Goal: Communication & Community: Connect with others

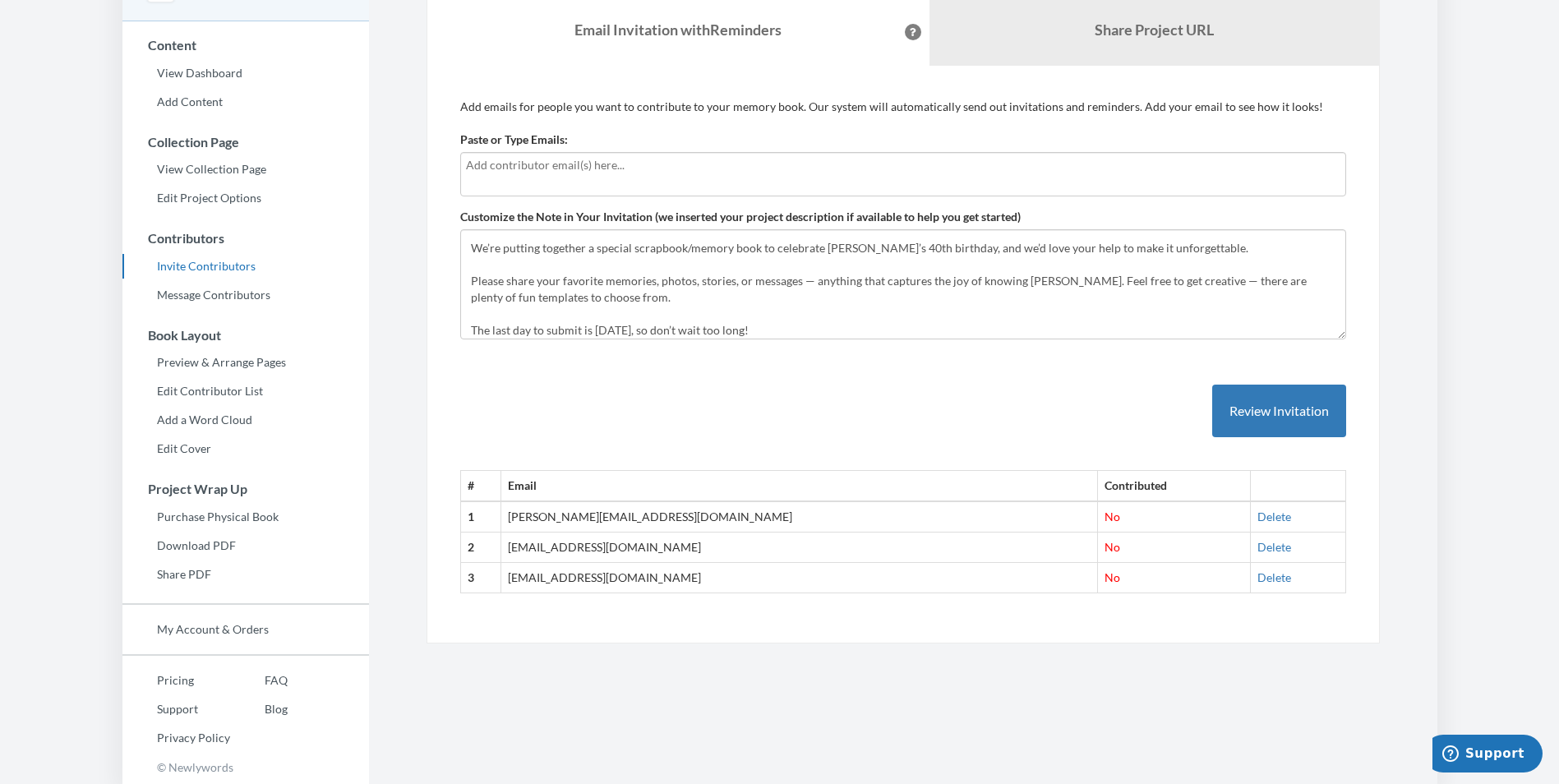
scroll to position [16, 0]
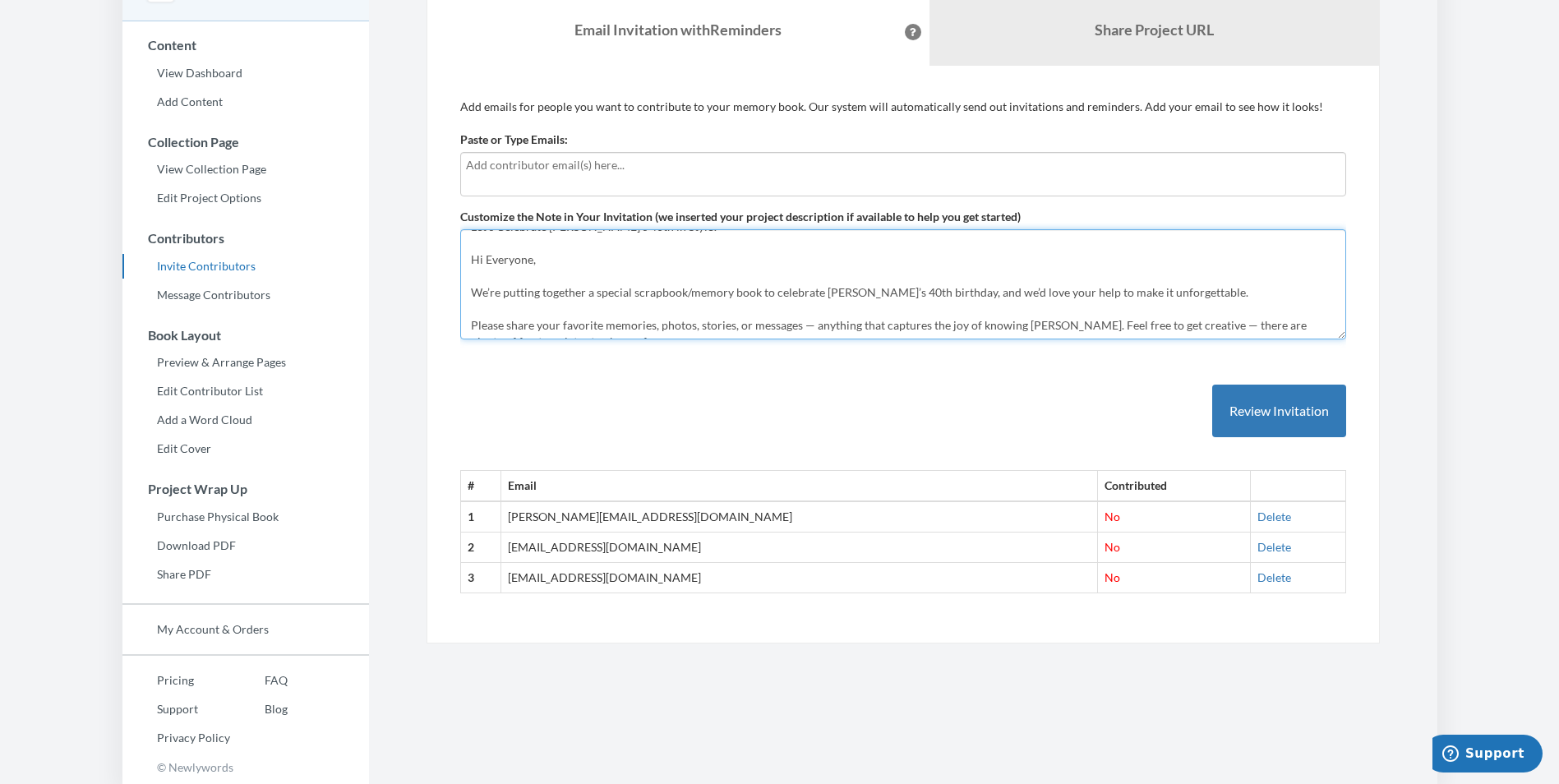
click at [499, 291] on textarea "Let’s Celebrate [PERSON_NAME]’s 40th in Style! Hi Everyone, We’re putting toget…" at bounding box center [903, 284] width 886 height 110
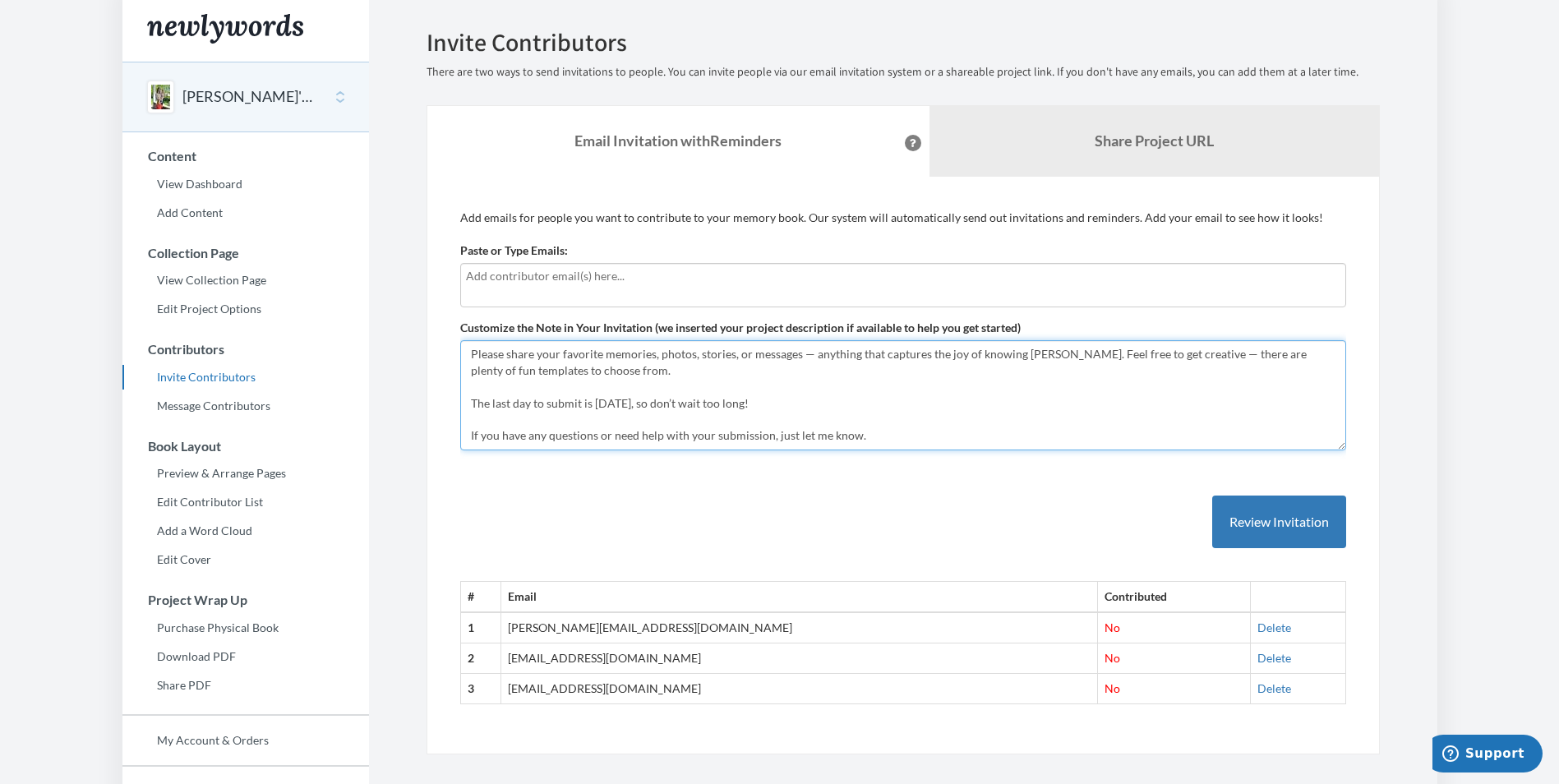
scroll to position [0, 0]
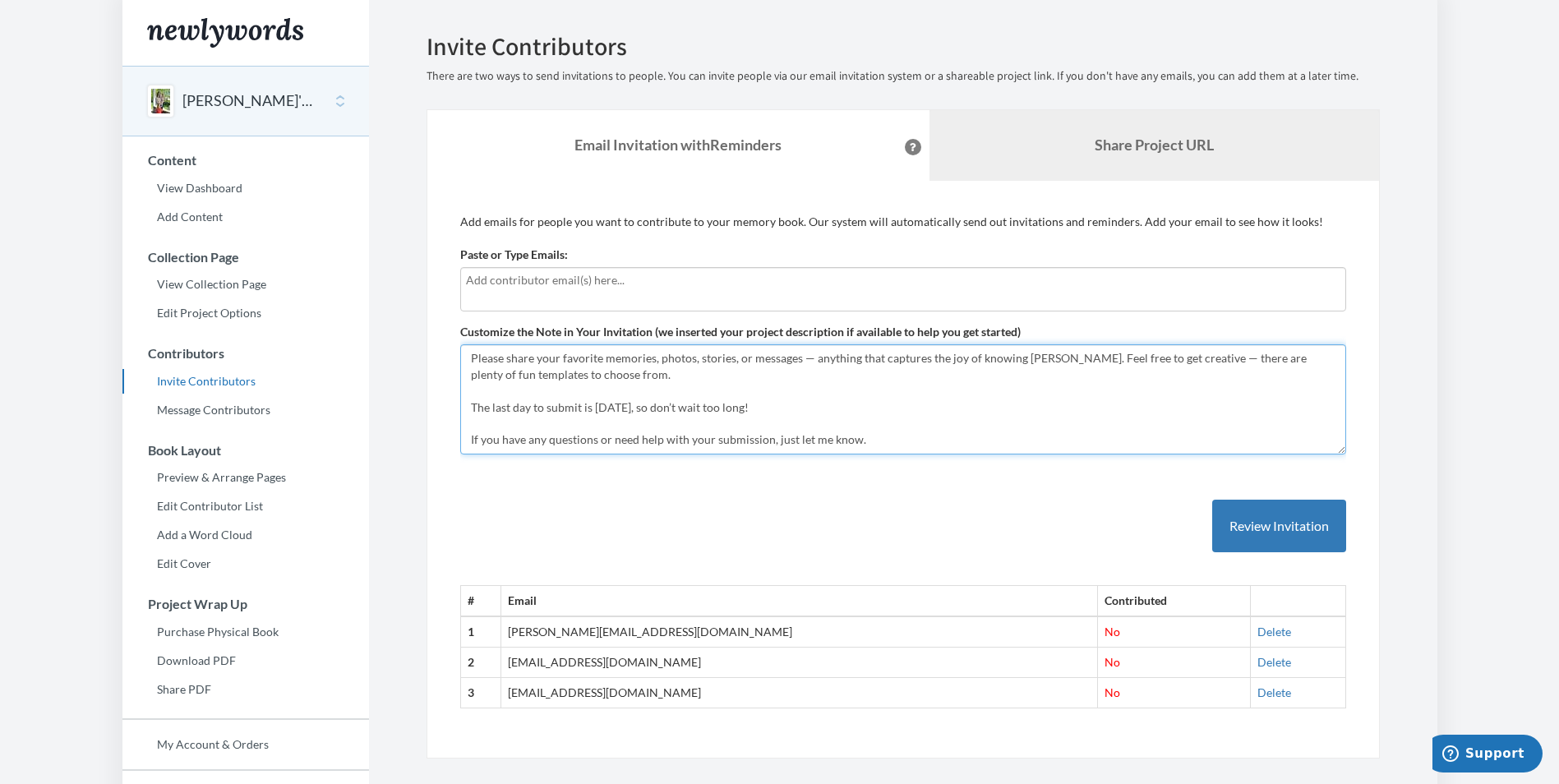
type textarea "Let’s Celebrate [PERSON_NAME]’s 40th in Style! Hi Everyone, I am putting togeth…"
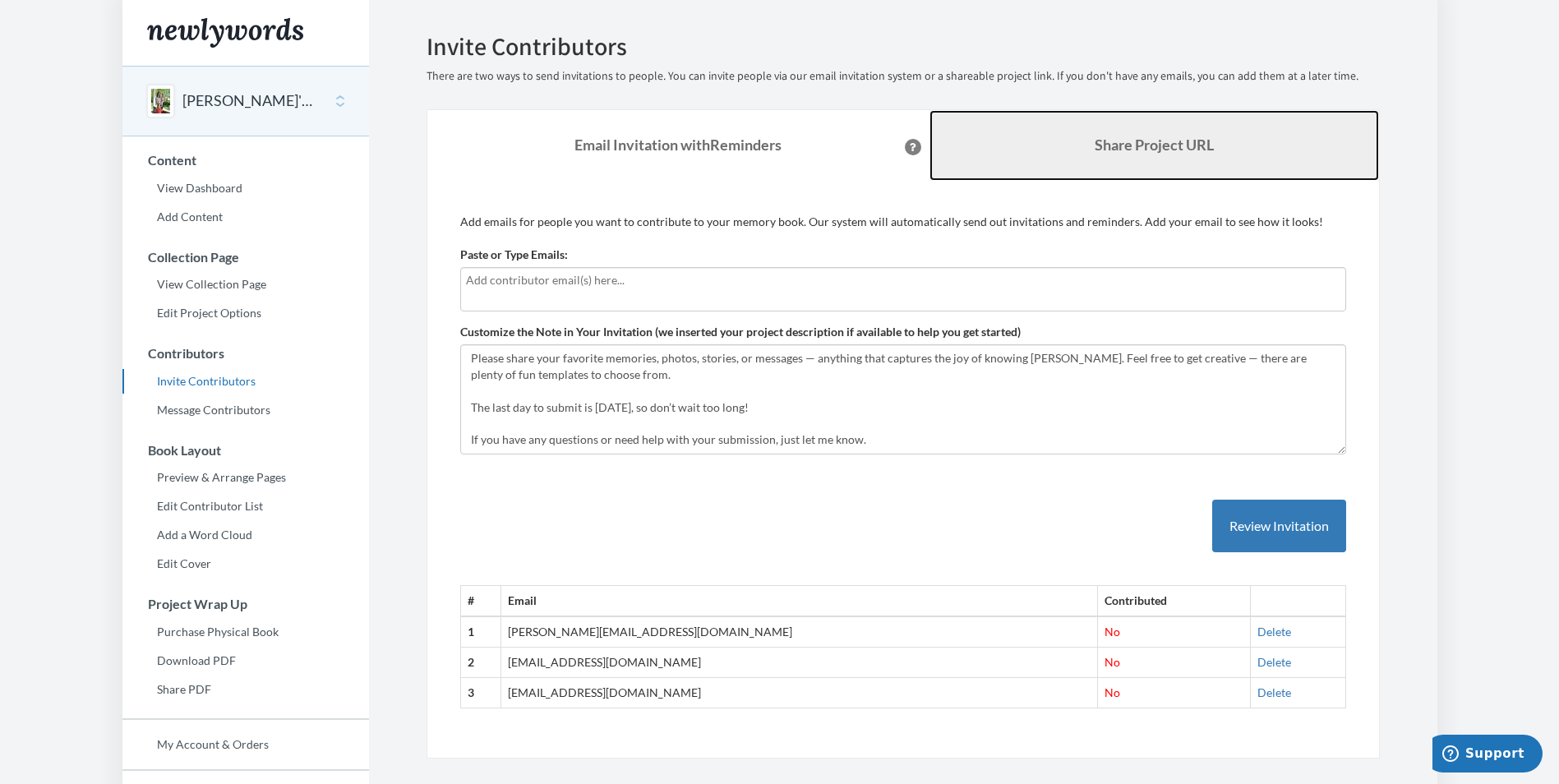
click at [1080, 134] on link "Share Project URL" at bounding box center [1154, 146] width 450 height 71
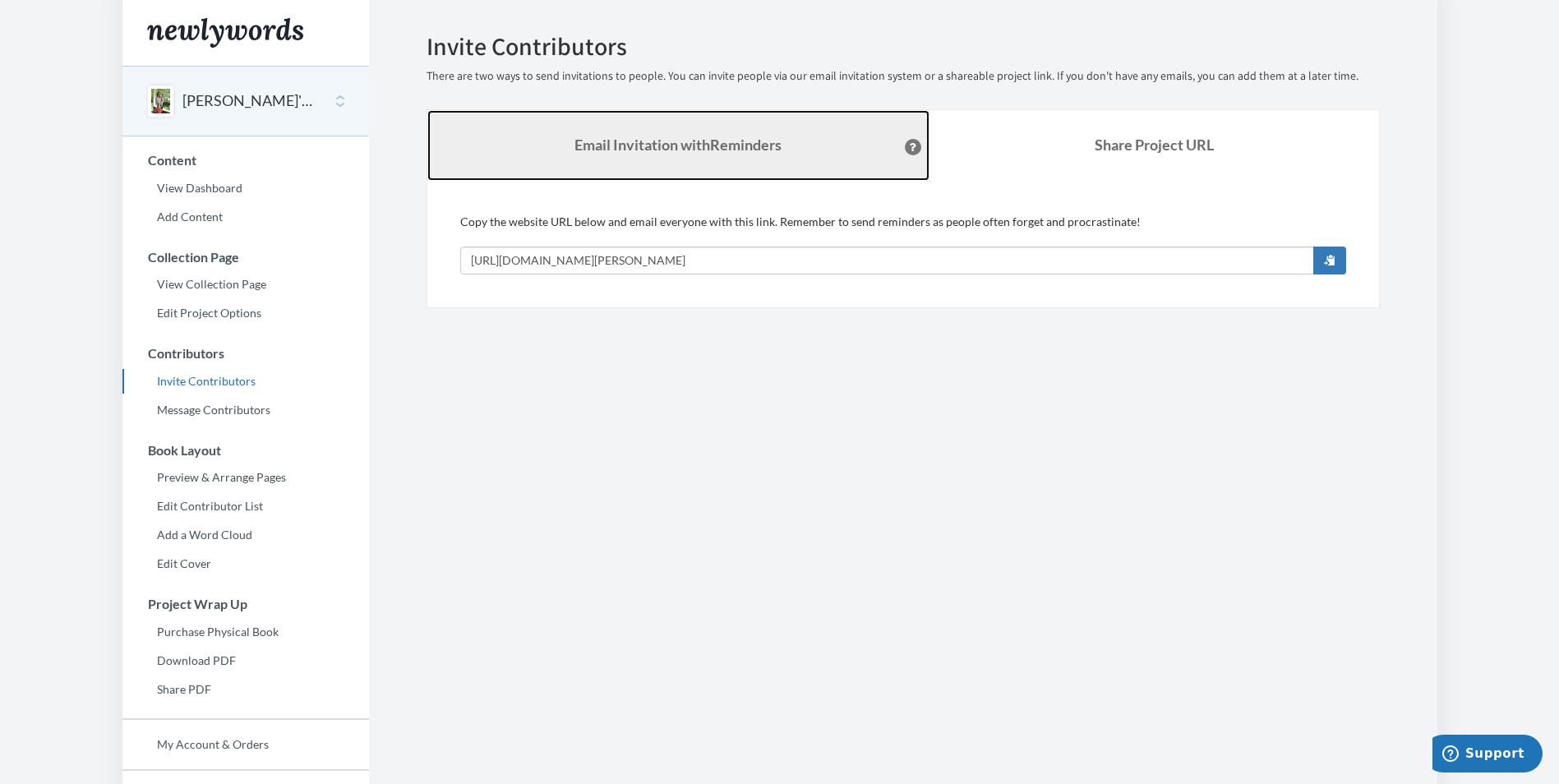
click at [575, 141] on strong "Email Invitation with Reminders" at bounding box center [678, 145] width 207 height 18
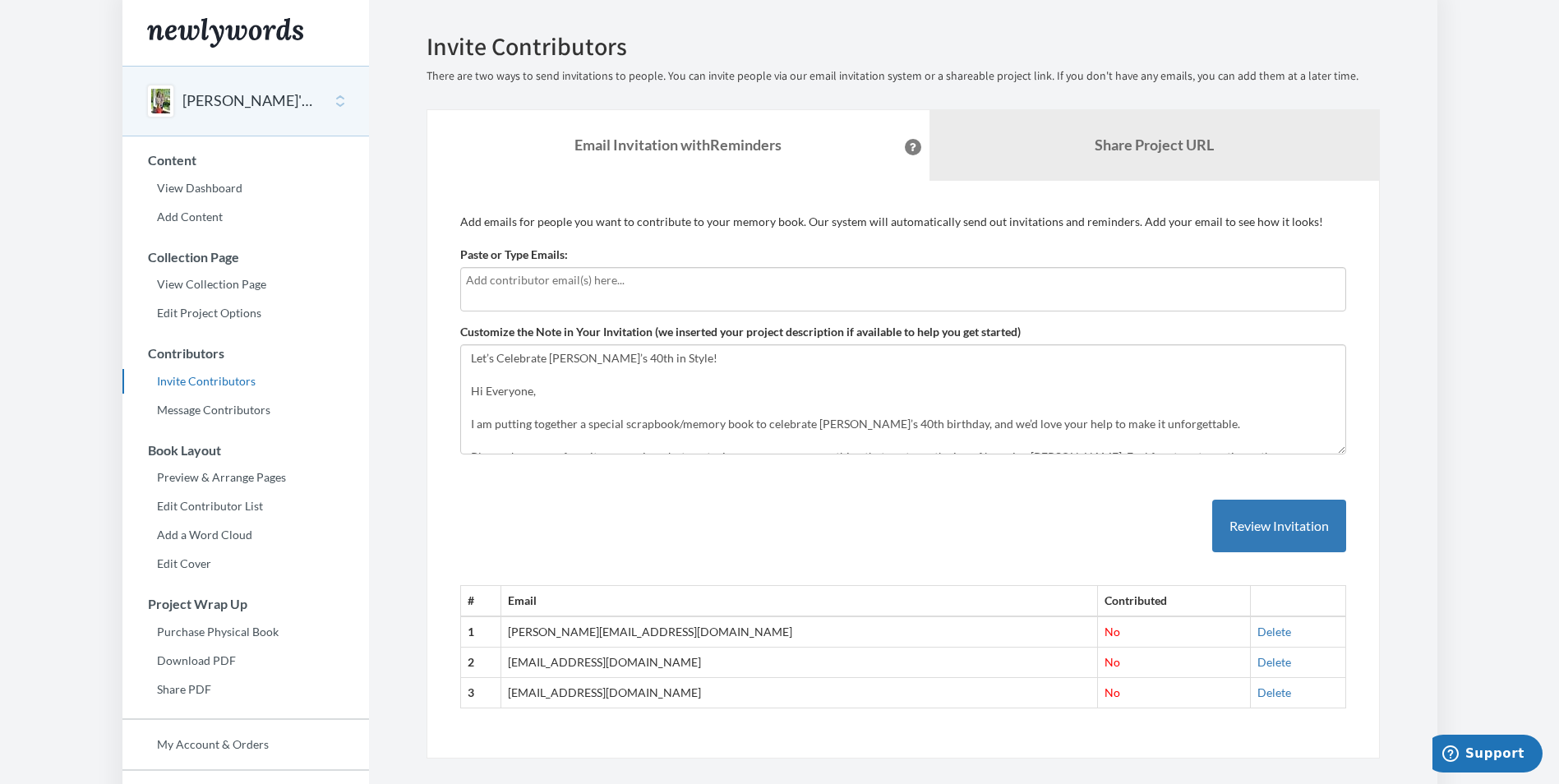
click at [626, 292] on div at bounding box center [903, 288] width 886 height 44
click at [1023, 150] on link "Share Project URL" at bounding box center [1154, 146] width 450 height 71
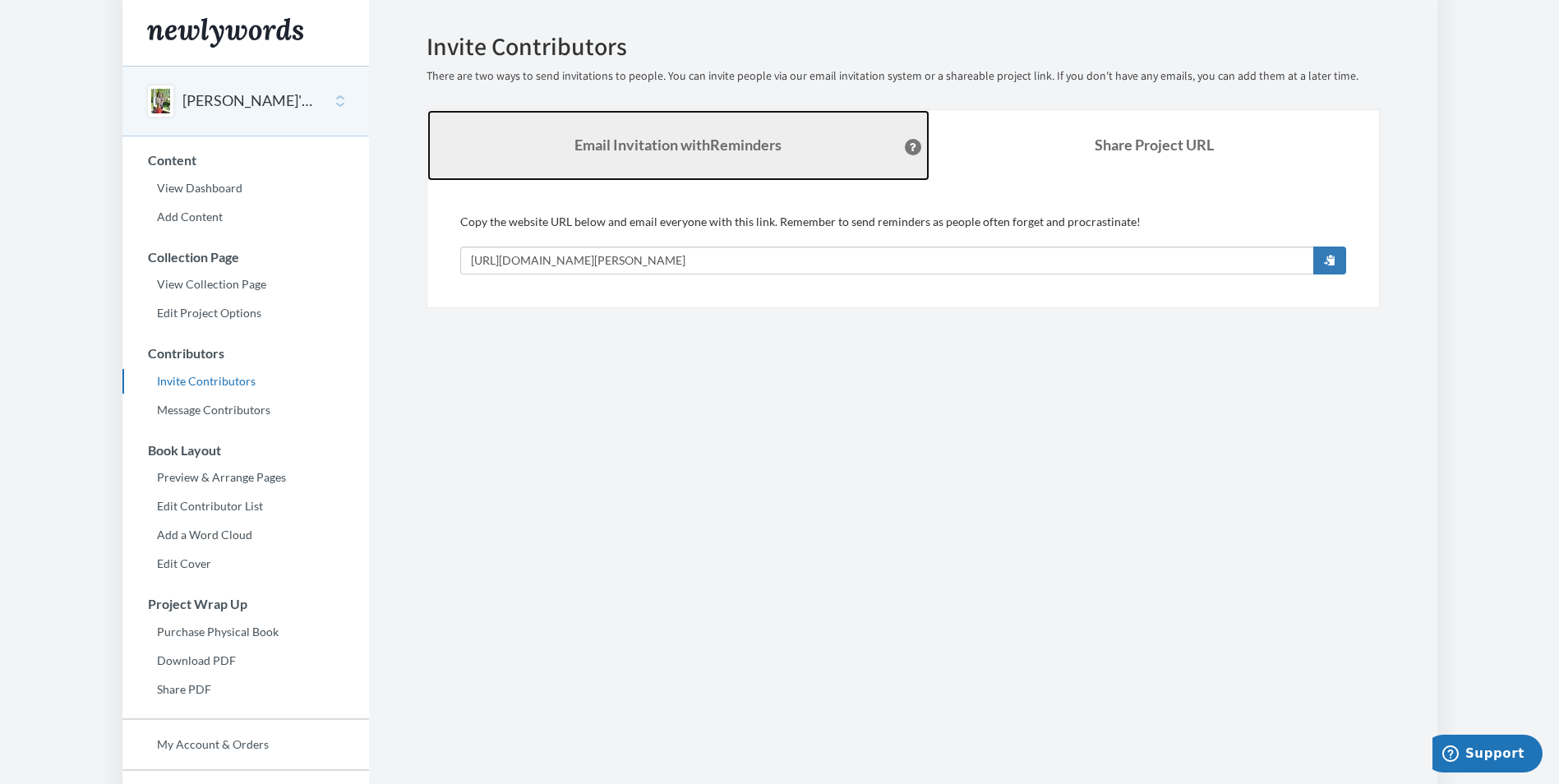
click at [628, 147] on strong "Email Invitation with Reminders" at bounding box center [678, 145] width 207 height 18
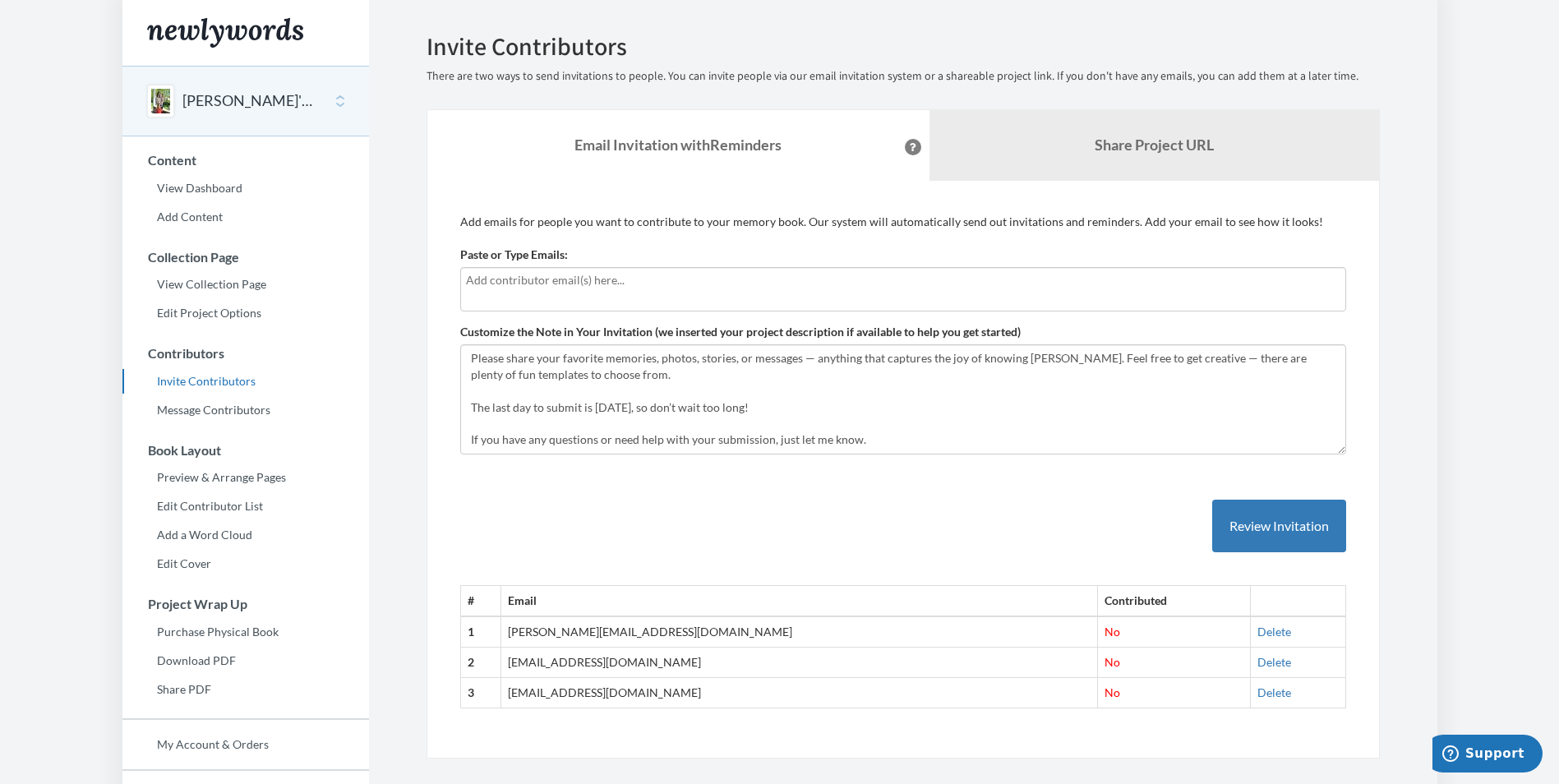
click at [653, 279] on input "text" at bounding box center [903, 280] width 874 height 18
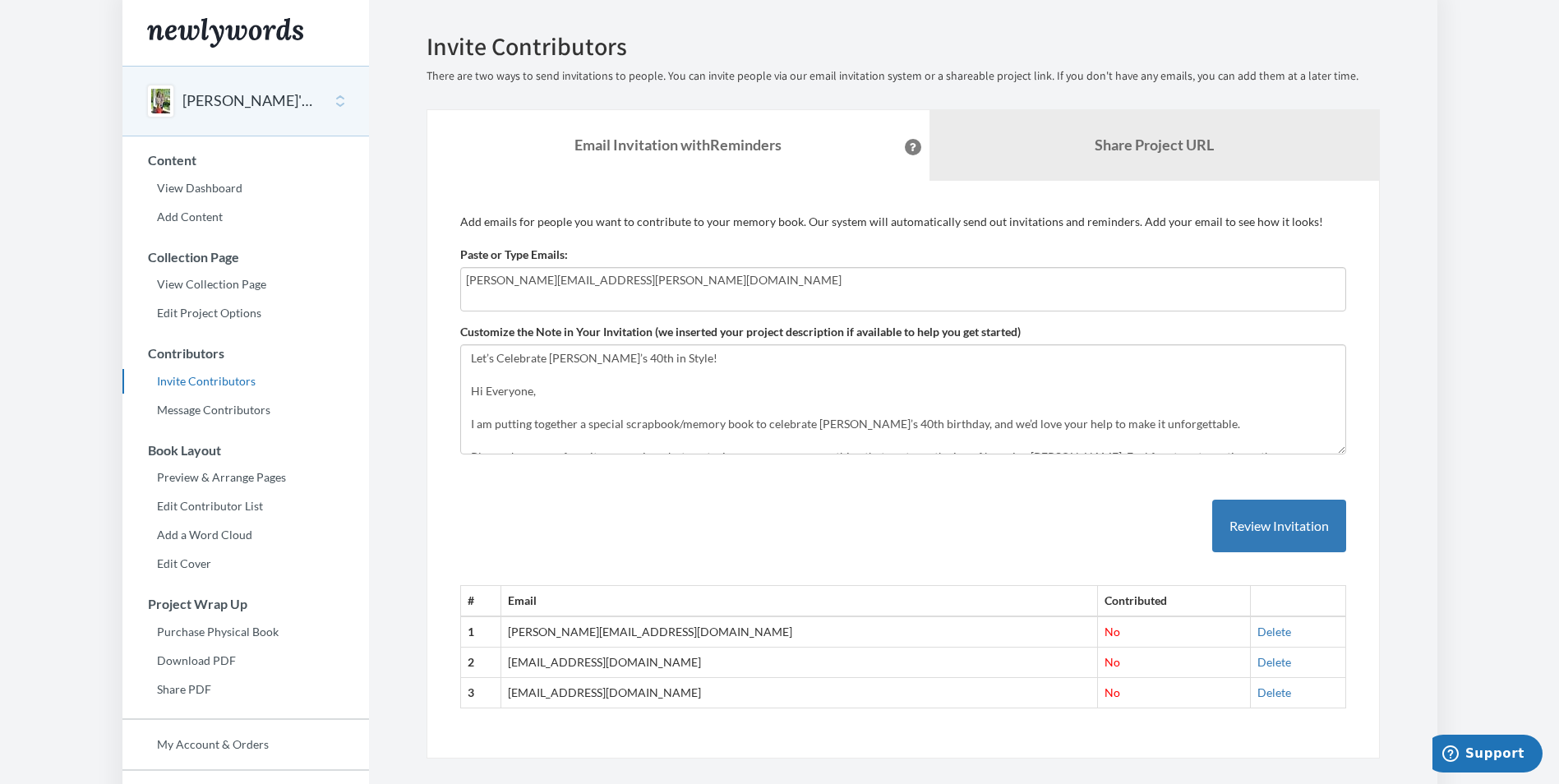
type input "[PERSON_NAME][EMAIL_ADDRESS][PERSON_NAME][DOMAIN_NAME]"
drag, startPoint x: 936, startPoint y: 423, endPoint x: 959, endPoint y: 418, distance: 23.5
click at [959, 418] on textarea "Let’s Celebrate [PERSON_NAME]’s 40th in Style! Hi Everyone, We’re putting toget…" at bounding box center [903, 400] width 886 height 110
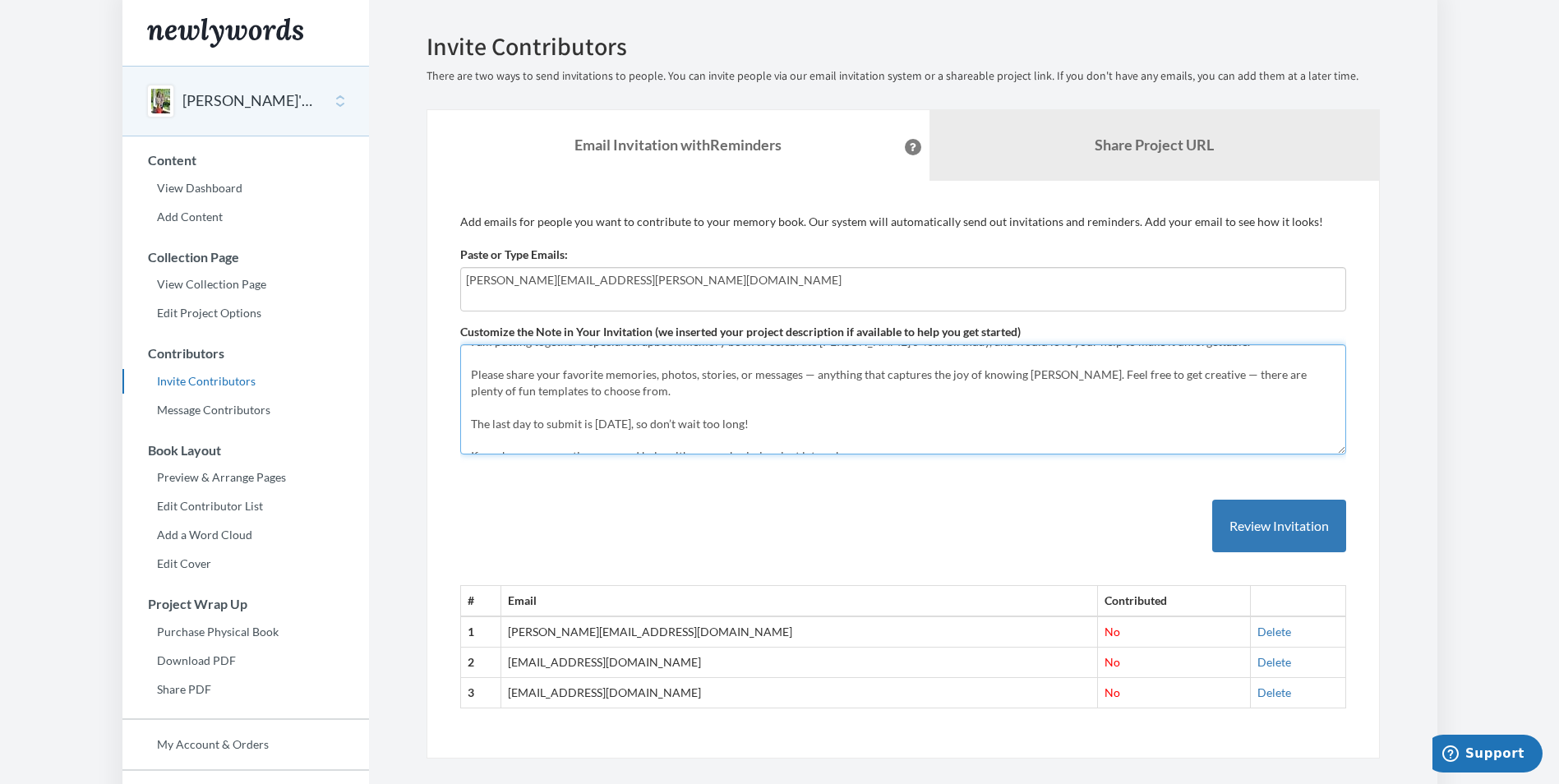
scroll to position [99, 0]
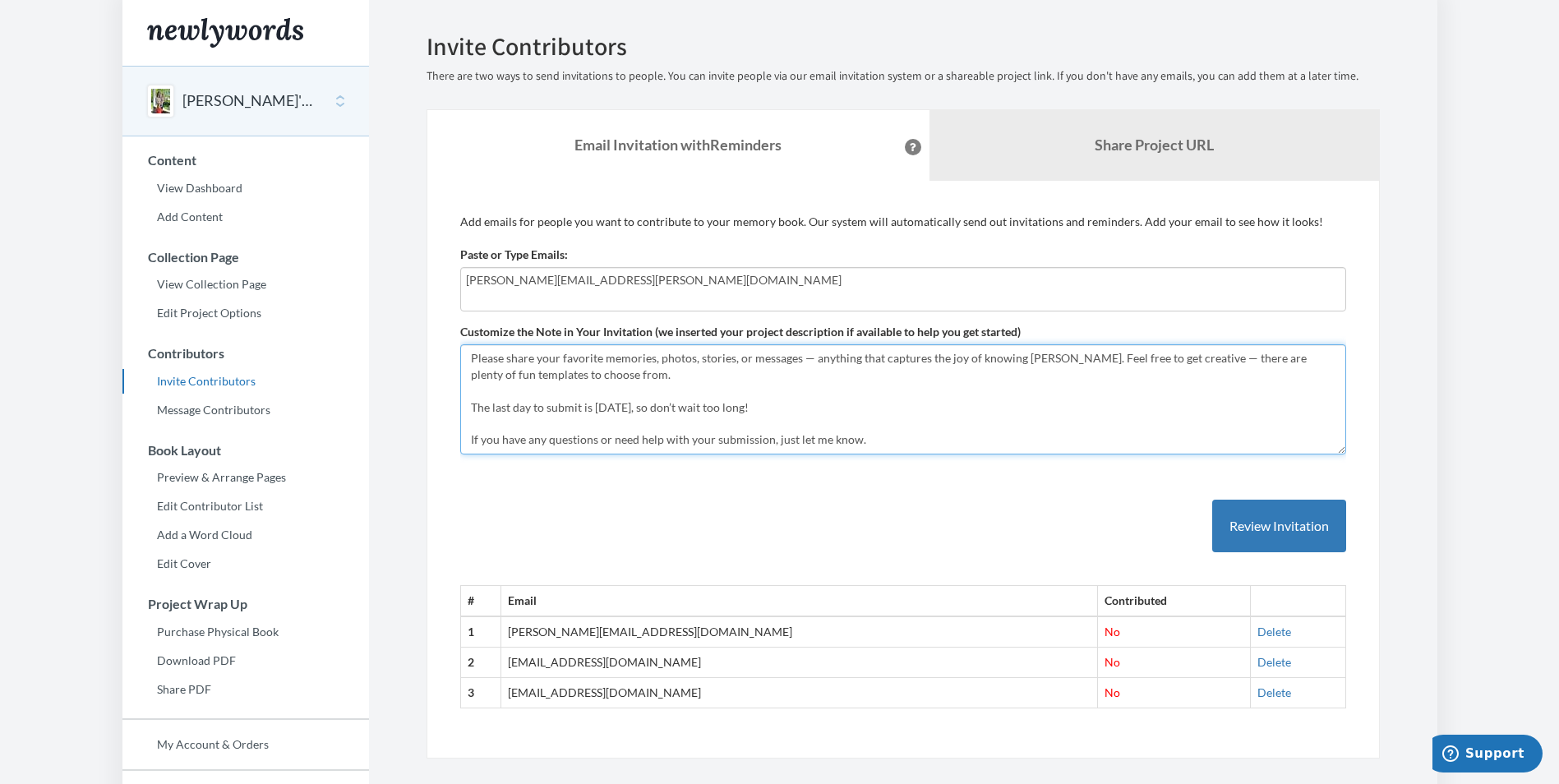
click at [596, 404] on textarea "Let’s Celebrate [PERSON_NAME]’s 40th in Style! Hi Everyone, We’re putting toget…" at bounding box center [903, 400] width 886 height 110
click at [597, 406] on textarea "Let’s Celebrate [PERSON_NAME]’s 40th in Style! Hi Everyone, We’re putting toget…" at bounding box center [903, 400] width 886 height 110
drag, startPoint x: 593, startPoint y: 408, endPoint x: 646, endPoint y: 406, distance: 53.0
click at [646, 406] on textarea "Let’s Celebrate [PERSON_NAME]’s 40th in Style! Hi Everyone, We’re putting toget…" at bounding box center [903, 400] width 886 height 110
click at [648, 408] on textarea "Let’s Celebrate [PERSON_NAME]’s 40th in Style! Hi Everyone, We’re putting toget…" at bounding box center [903, 400] width 886 height 110
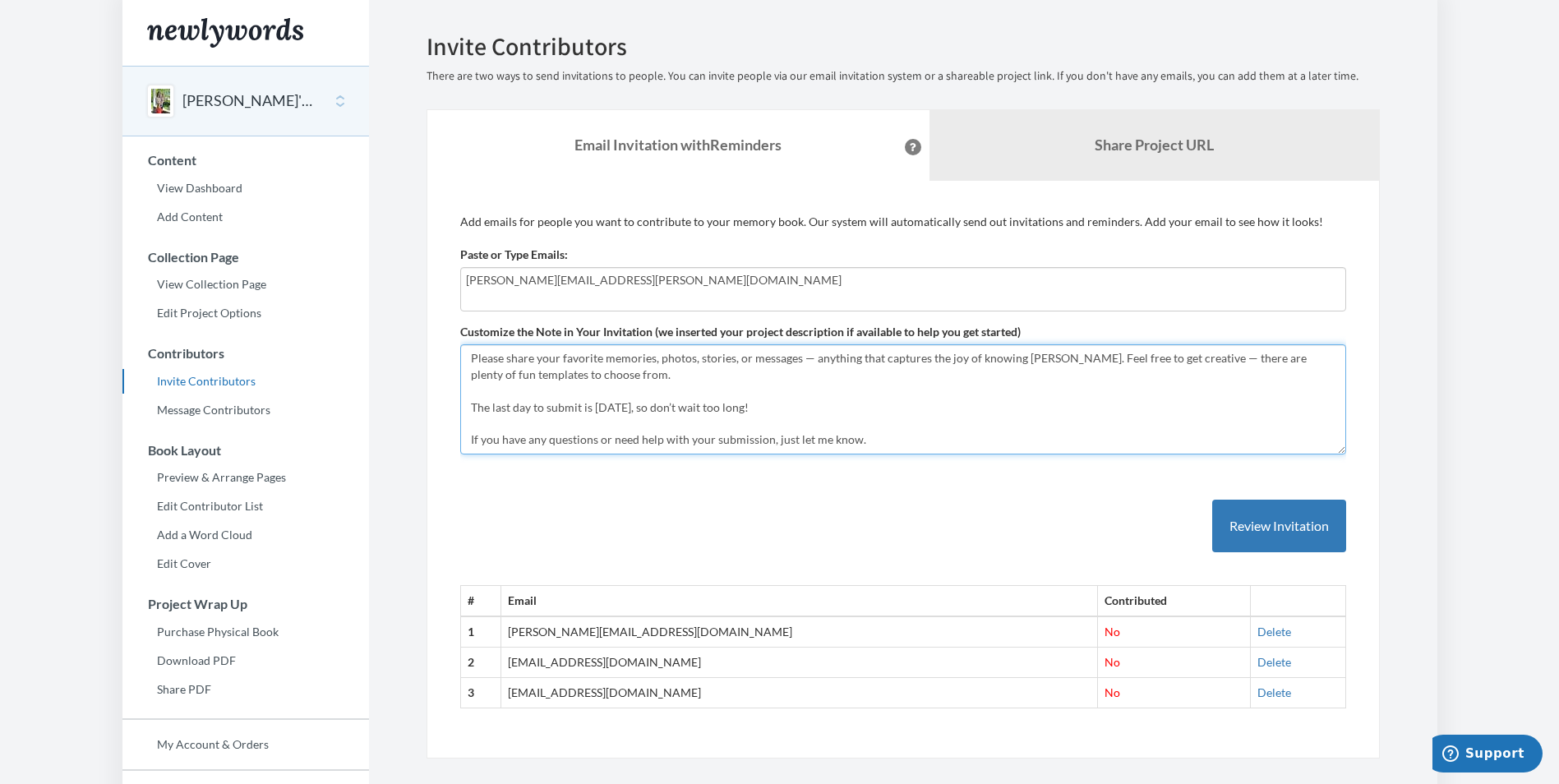
drag, startPoint x: 793, startPoint y: 401, endPoint x: 781, endPoint y: 392, distance: 15.0
click at [794, 401] on textarea "Let’s Celebrate [PERSON_NAME]’s 40th in Style! Hi Everyone, We’re putting toget…" at bounding box center [903, 400] width 886 height 110
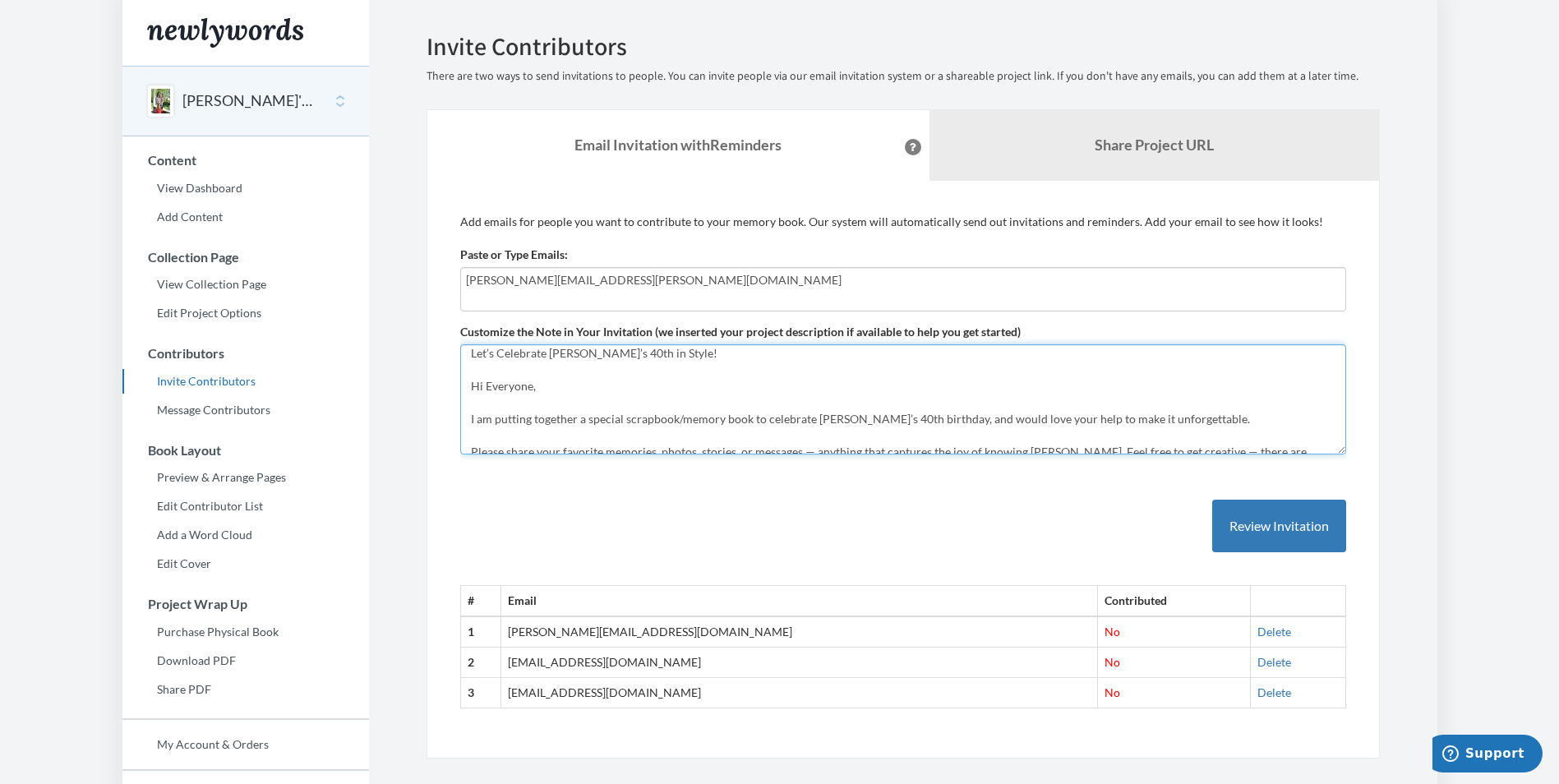
scroll to position [0, 0]
type textarea "Let’s Celebrate [PERSON_NAME]’s 40th in Style! Hi Everyone, I am putting togeth…"
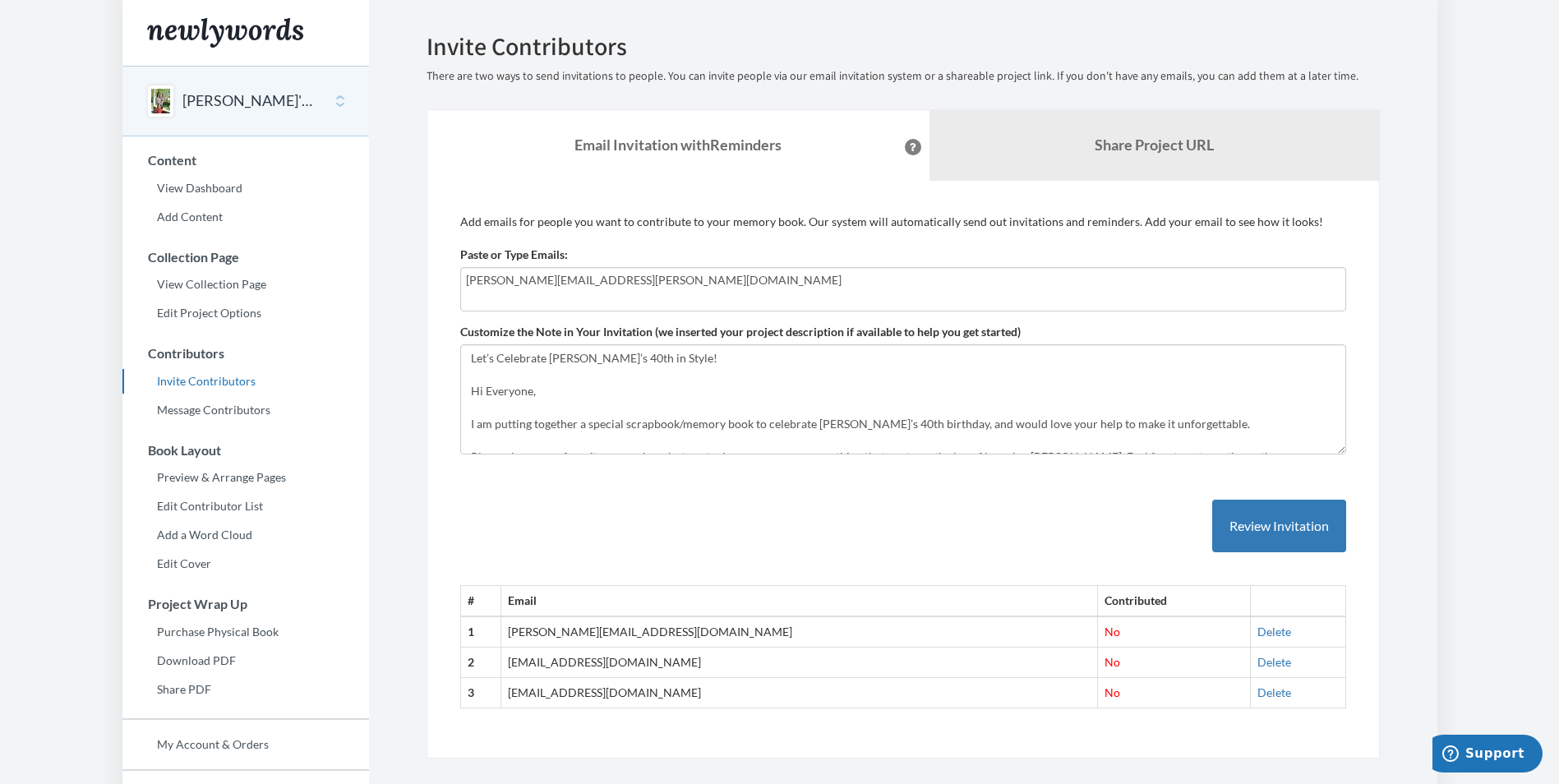
click at [644, 280] on input "[PERSON_NAME][EMAIL_ADDRESS][PERSON_NAME][DOMAIN_NAME]" at bounding box center [903, 280] width 874 height 18
click at [588, 418] on textarea "Let’s Celebrate [PERSON_NAME]’s 40th in Style! Hi Everyone, We’re putting toget…" at bounding box center [903, 400] width 886 height 110
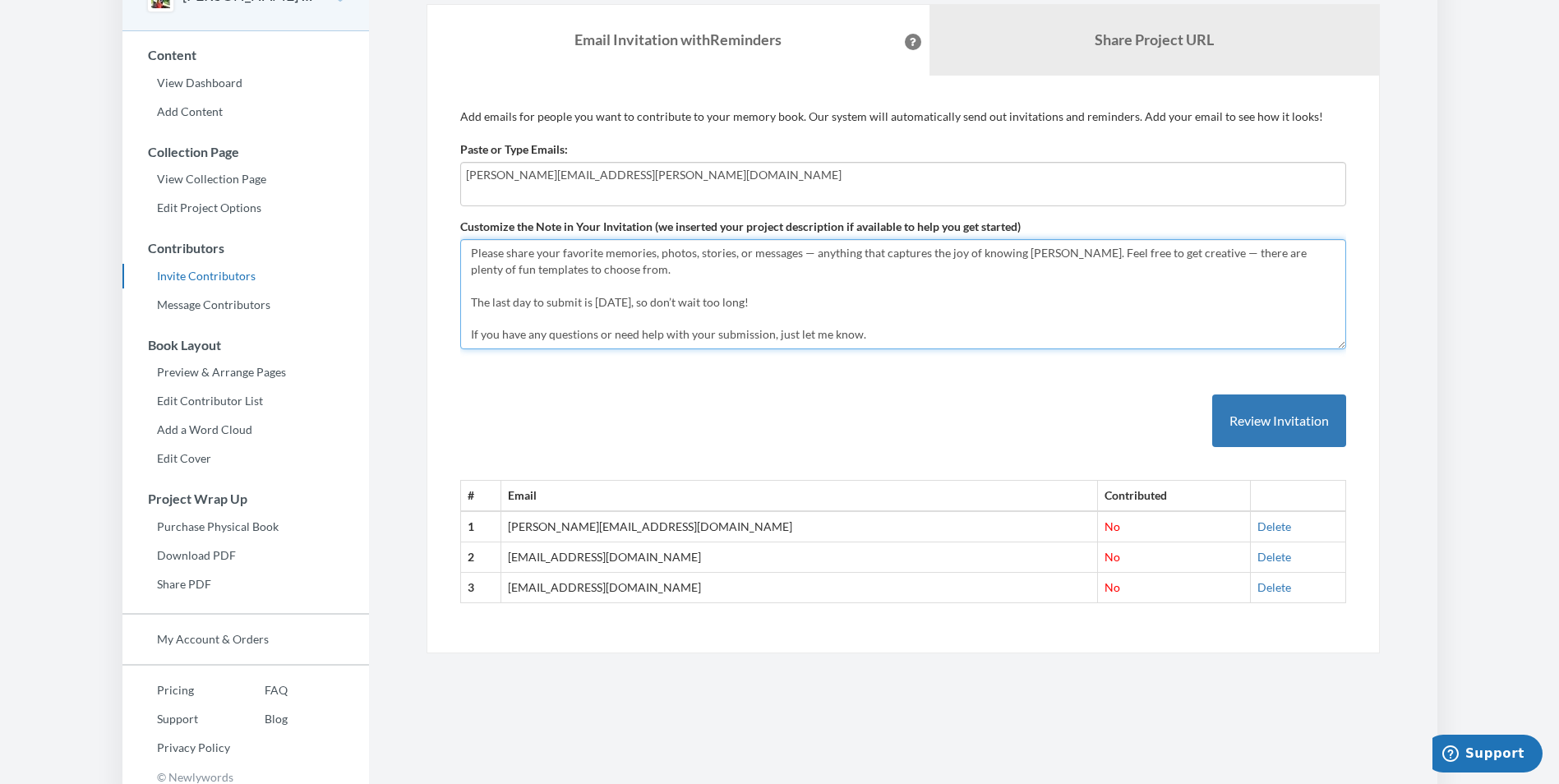
scroll to position [115, 0]
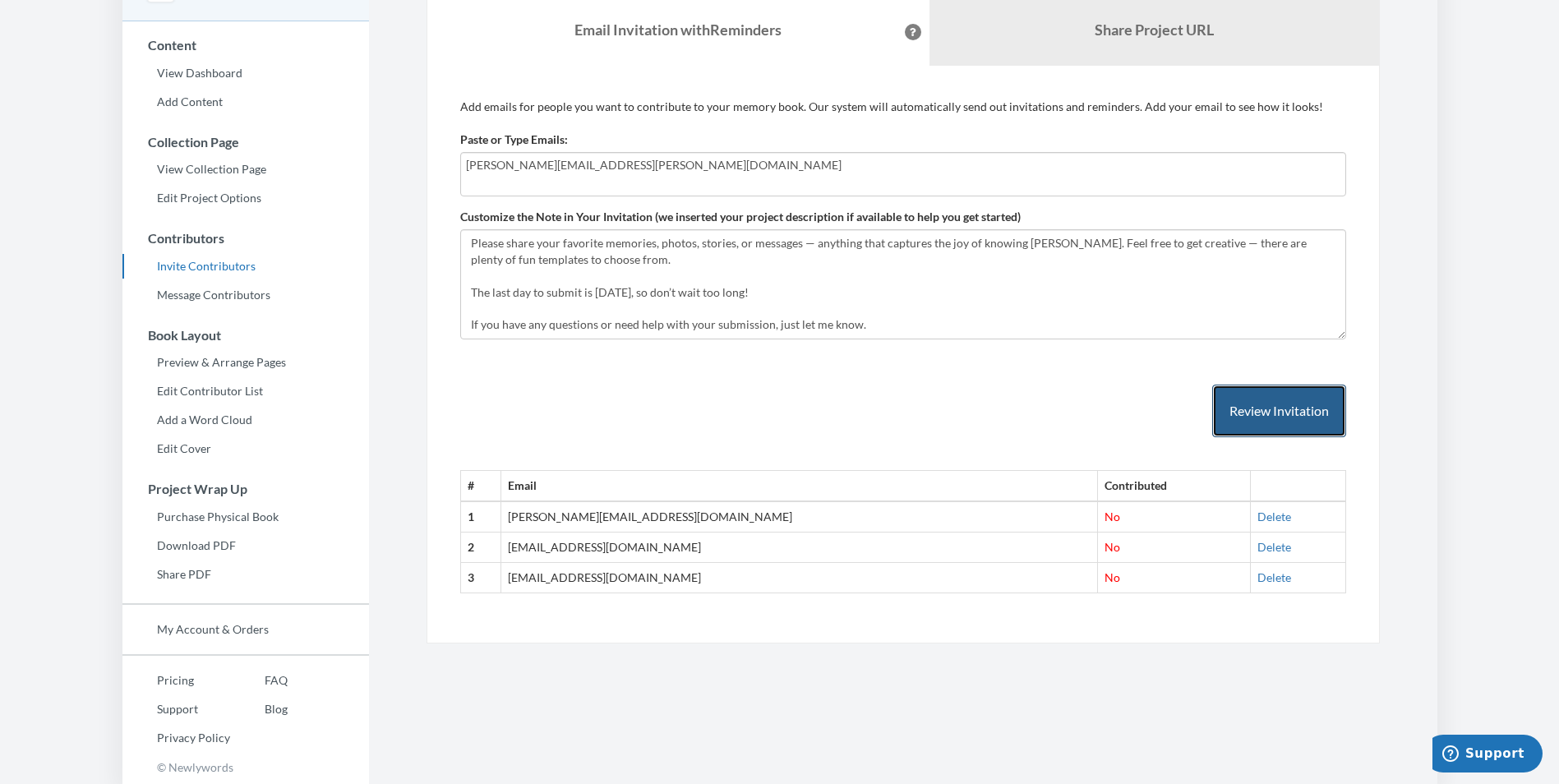
click at [1248, 405] on button "Review Invitation" at bounding box center [1279, 411] width 134 height 53
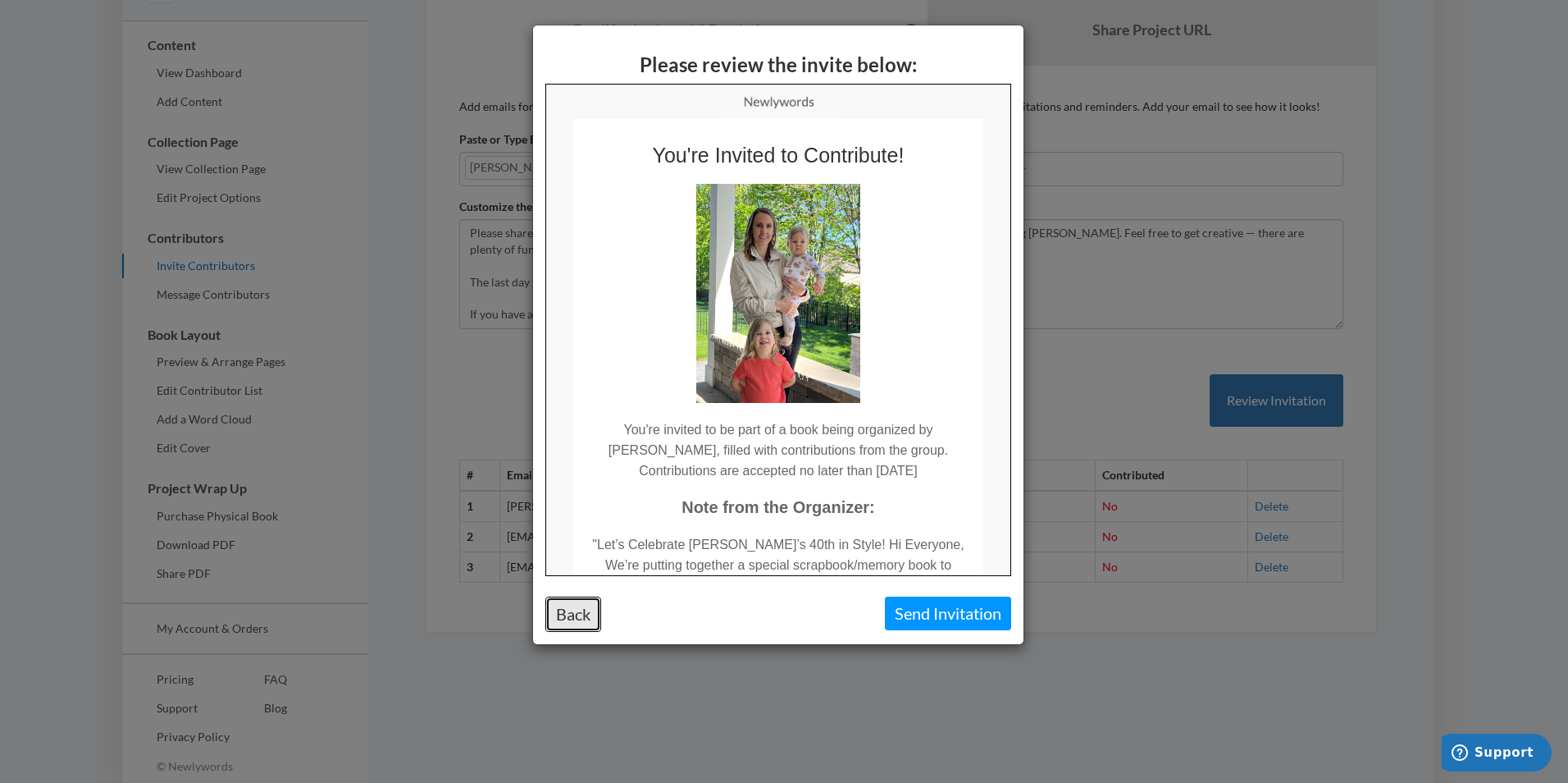
click at [576, 616] on button "Back" at bounding box center [573, 613] width 56 height 35
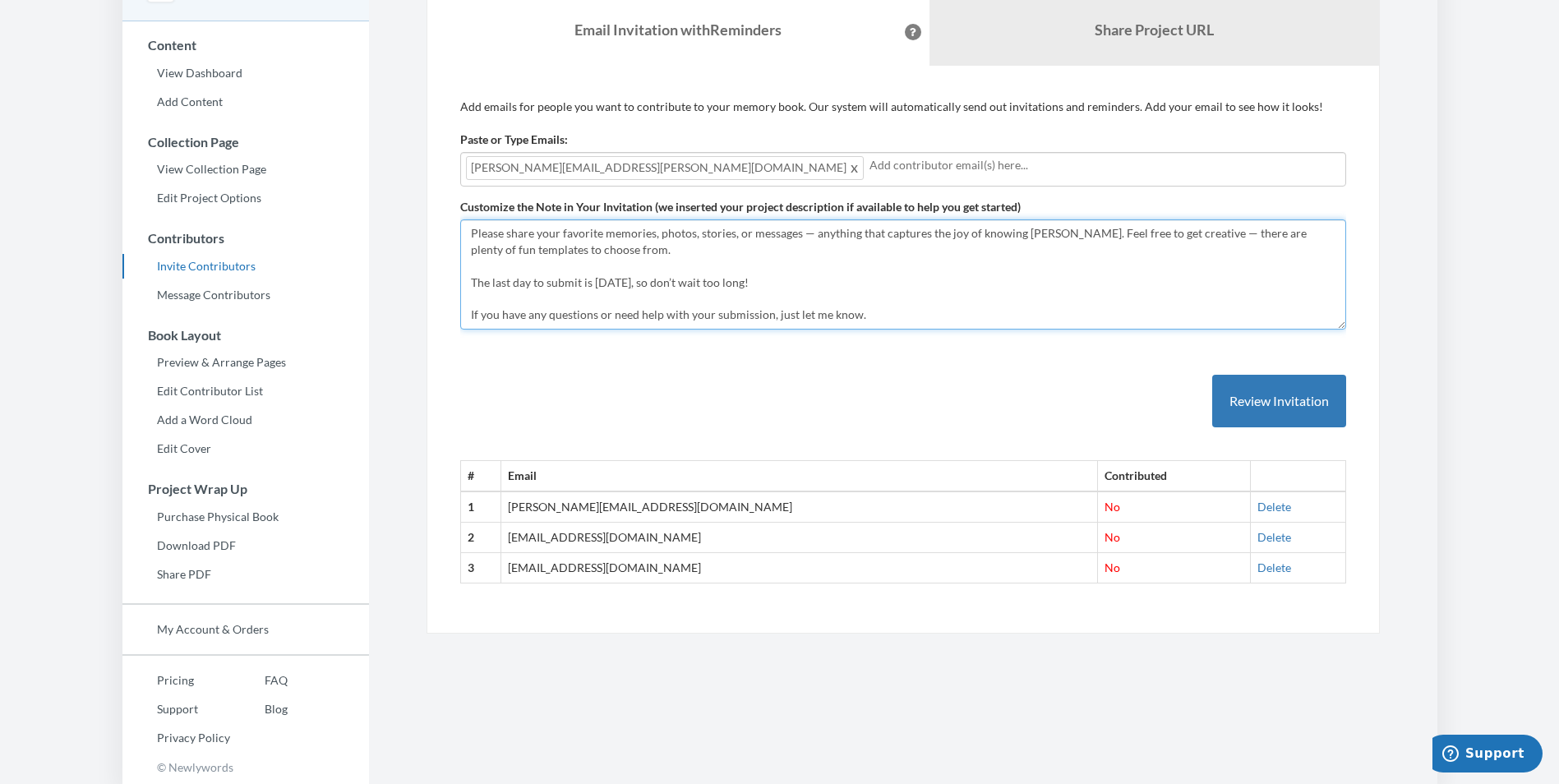
drag, startPoint x: 881, startPoint y: 316, endPoint x: 888, endPoint y: 321, distance: 8.6
click at [883, 316] on textarea "Let’s Celebrate [PERSON_NAME]’s 40th in Style! Hi Everyone, We’re putting toget…" at bounding box center [903, 275] width 886 height 110
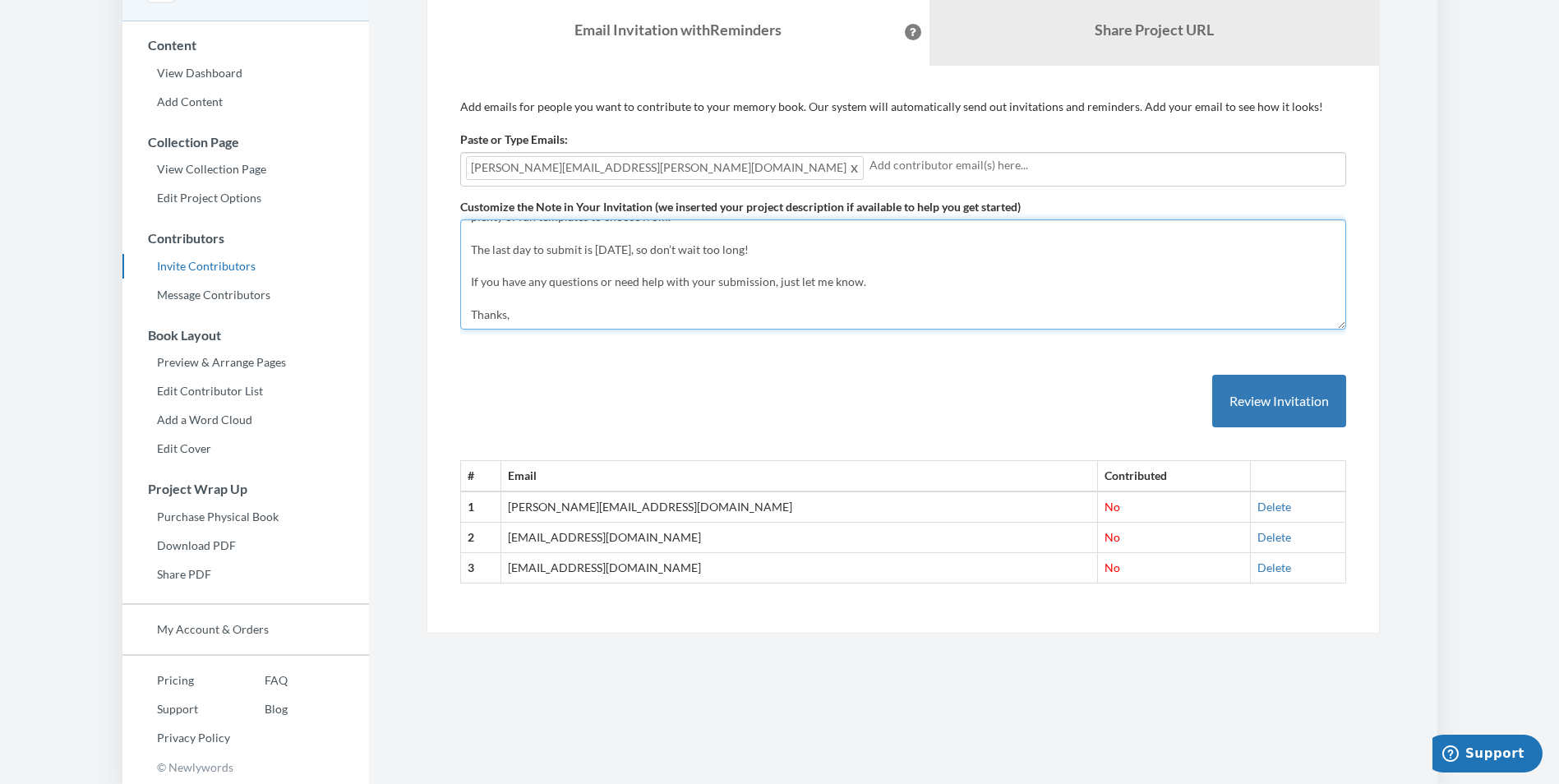
scroll to position [157, 0]
click at [472, 319] on textarea "Let’s Celebrate [PERSON_NAME]’s 40th in Style! Hi Everyone, We’re putting toget…" at bounding box center [903, 275] width 886 height 110
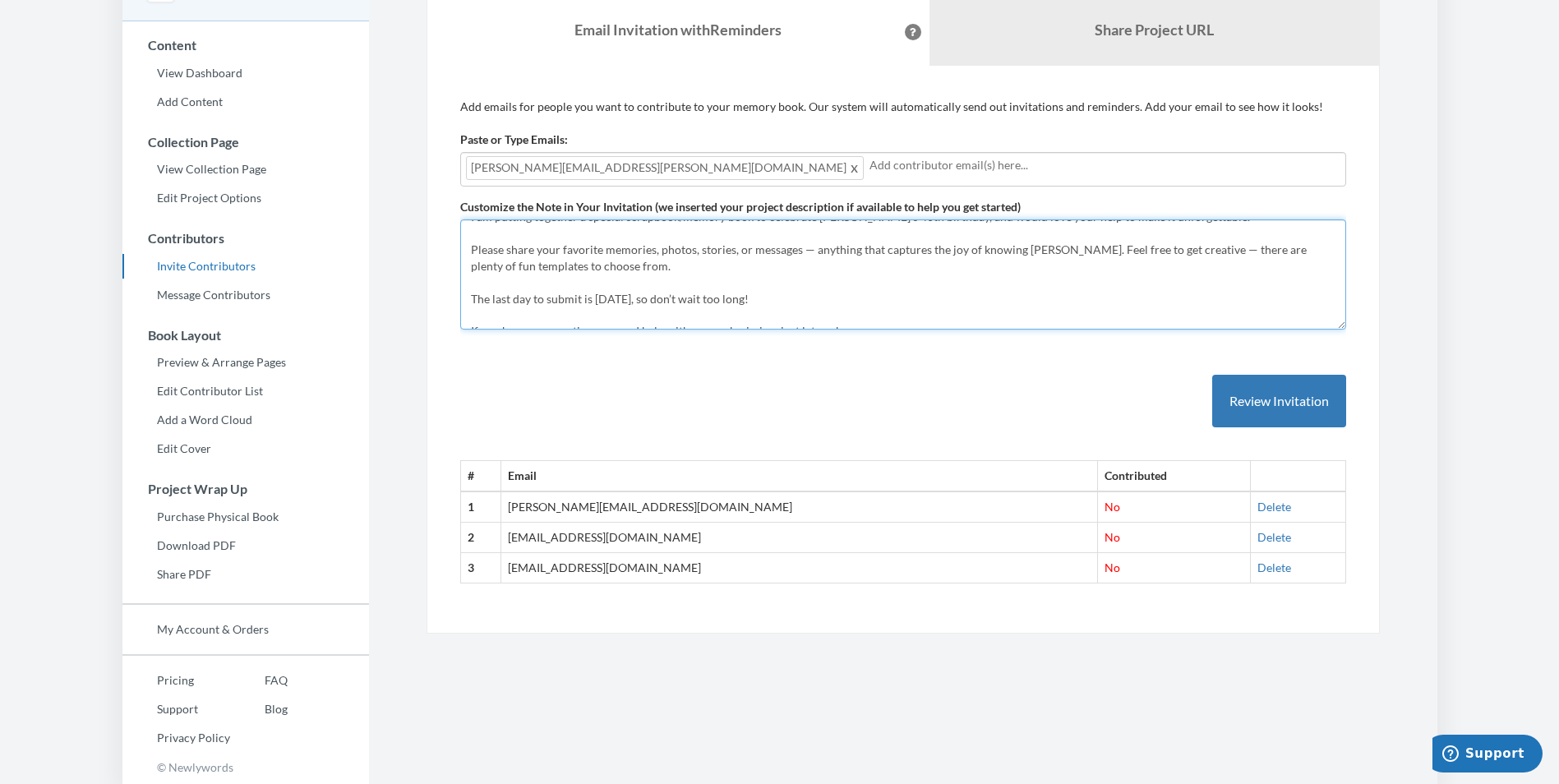
scroll to position [165, 0]
click at [594, 296] on textarea "Let’s Celebrate [PERSON_NAME]’s 40th in Style! Hi Everyone, We’re putting toget…" at bounding box center [903, 275] width 886 height 110
click at [589, 296] on textarea "Let’s Celebrate [PERSON_NAME]’s 40th in Style! Hi Everyone, We’re putting toget…" at bounding box center [903, 275] width 886 height 110
click at [584, 302] on textarea "Let’s Celebrate [PERSON_NAME]’s 40th in Style! Hi Everyone, We’re putting toget…" at bounding box center [903, 275] width 886 height 110
click at [533, 313] on textarea "Let’s Celebrate [PERSON_NAME]’s 40th in Style! Hi Everyone, We’re putting toget…" at bounding box center [903, 275] width 886 height 110
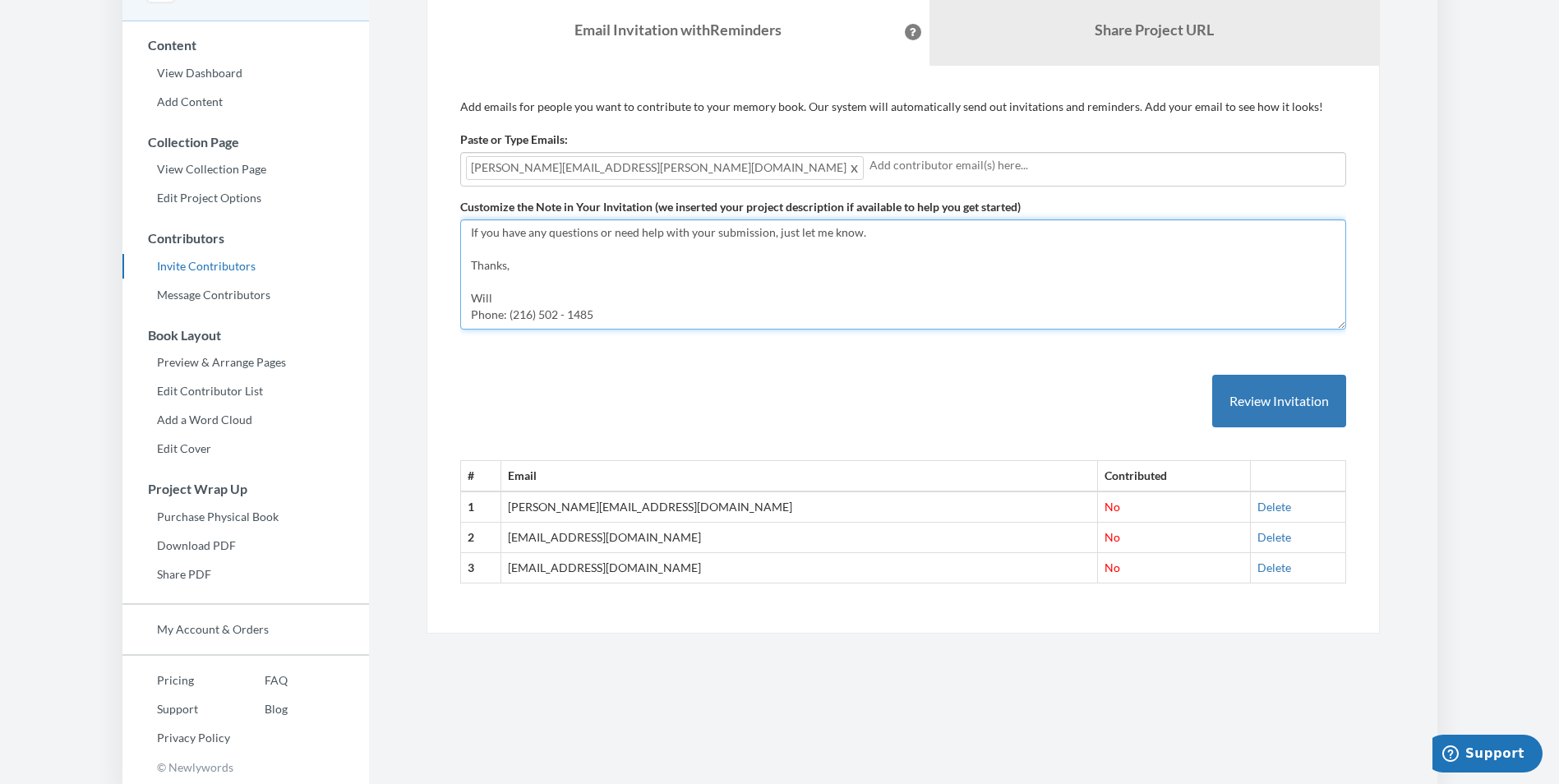
scroll to position [191, 0]
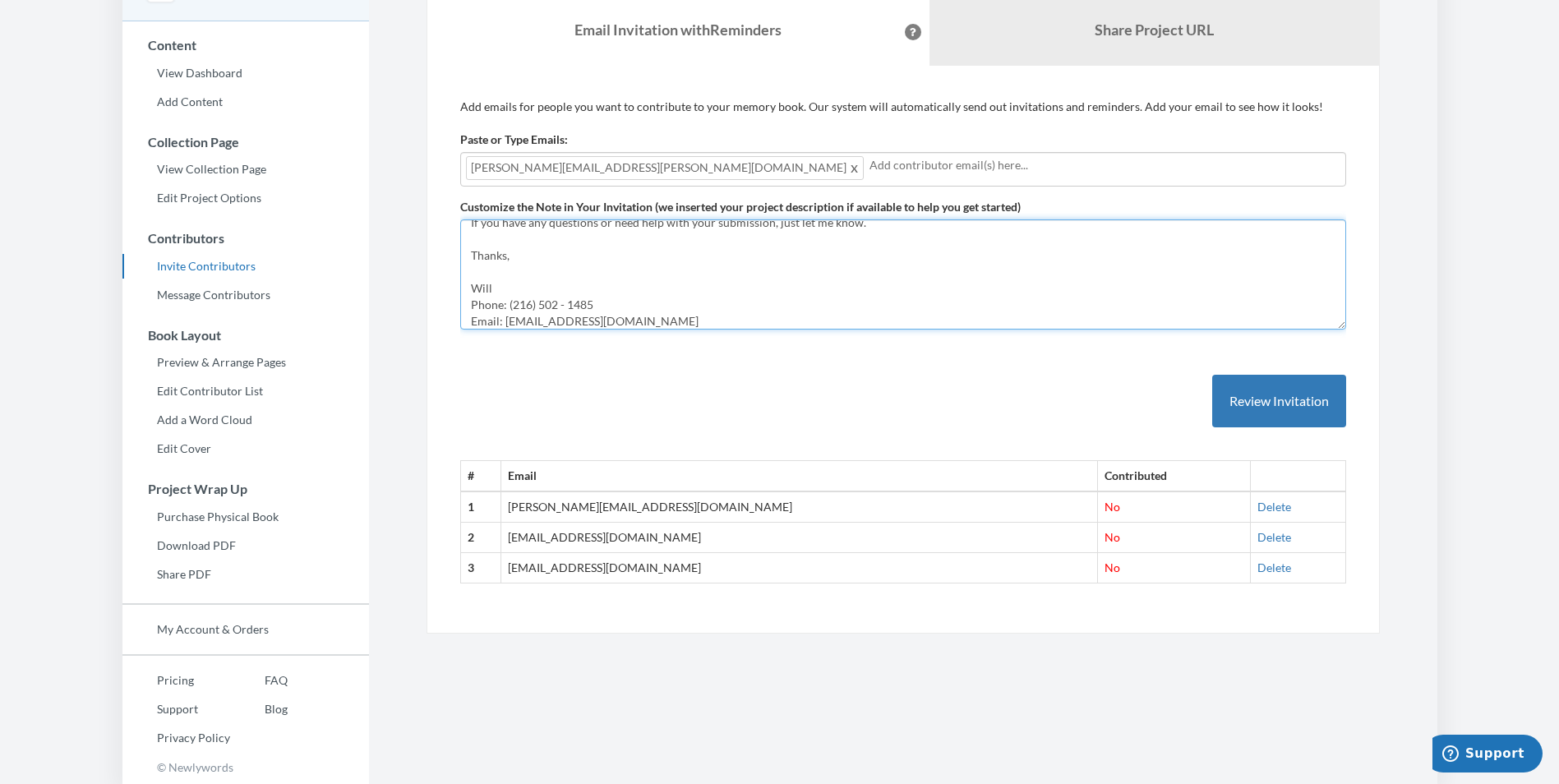
click at [510, 288] on textarea "Let’s Celebrate [PERSON_NAME]’s 40th in Style! Hi Everyone, We’re putting toget…" at bounding box center [903, 275] width 886 height 110
click at [674, 291] on textarea "Let’s Celebrate [PERSON_NAME]’s 40th in Style! Hi Everyone, We’re putting toget…" at bounding box center [903, 275] width 886 height 110
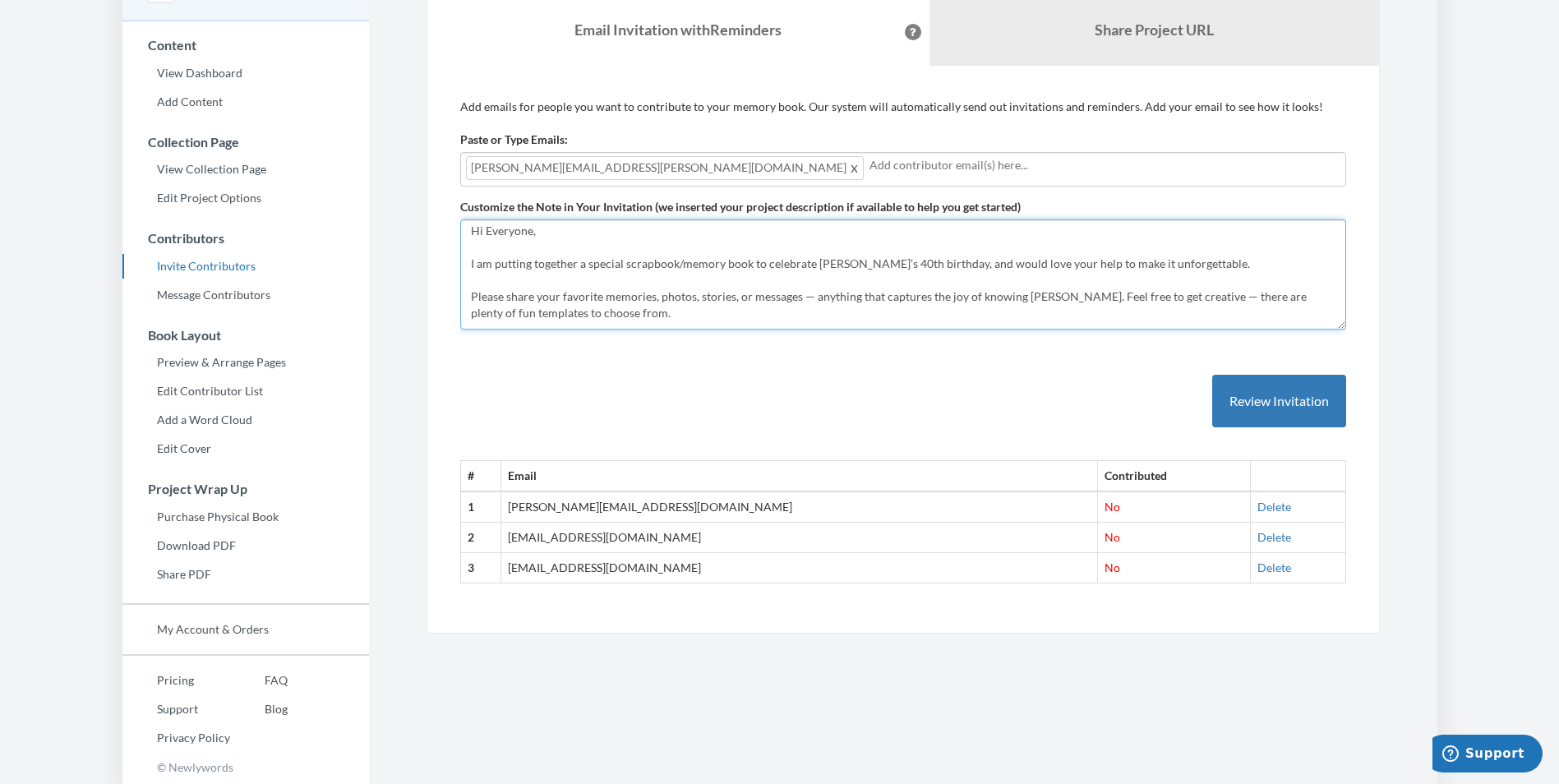
scroll to position [0, 0]
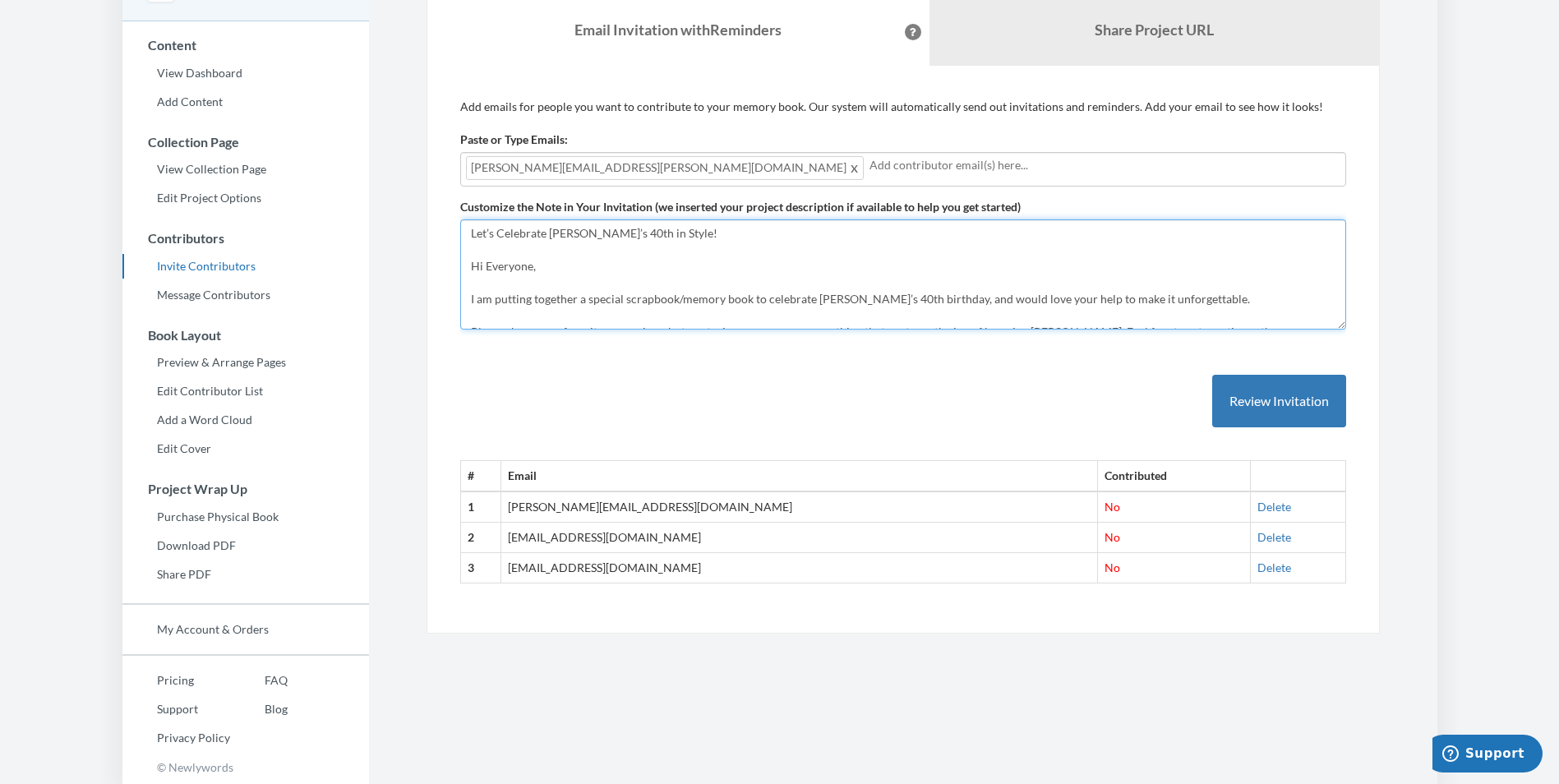
drag, startPoint x: 587, startPoint y: 299, endPoint x: 596, endPoint y: 298, distance: 9.1
click at [596, 298] on textarea "Let’s Celebrate [PERSON_NAME]’s 40th in Style! Hi Everyone, We’re putting toget…" at bounding box center [903, 275] width 886 height 110
click at [617, 297] on textarea "Let’s Celebrate [PERSON_NAME]’s 40th in Style! Hi Everyone, We’re putting toget…" at bounding box center [903, 275] width 886 height 110
click at [618, 297] on textarea "Let’s Celebrate [PERSON_NAME]’s 40th in Style! Hi Everyone, We’re putting toget…" at bounding box center [903, 275] width 886 height 110
drag, startPoint x: 1100, startPoint y: 299, endPoint x: 1167, endPoint y: 296, distance: 67.1
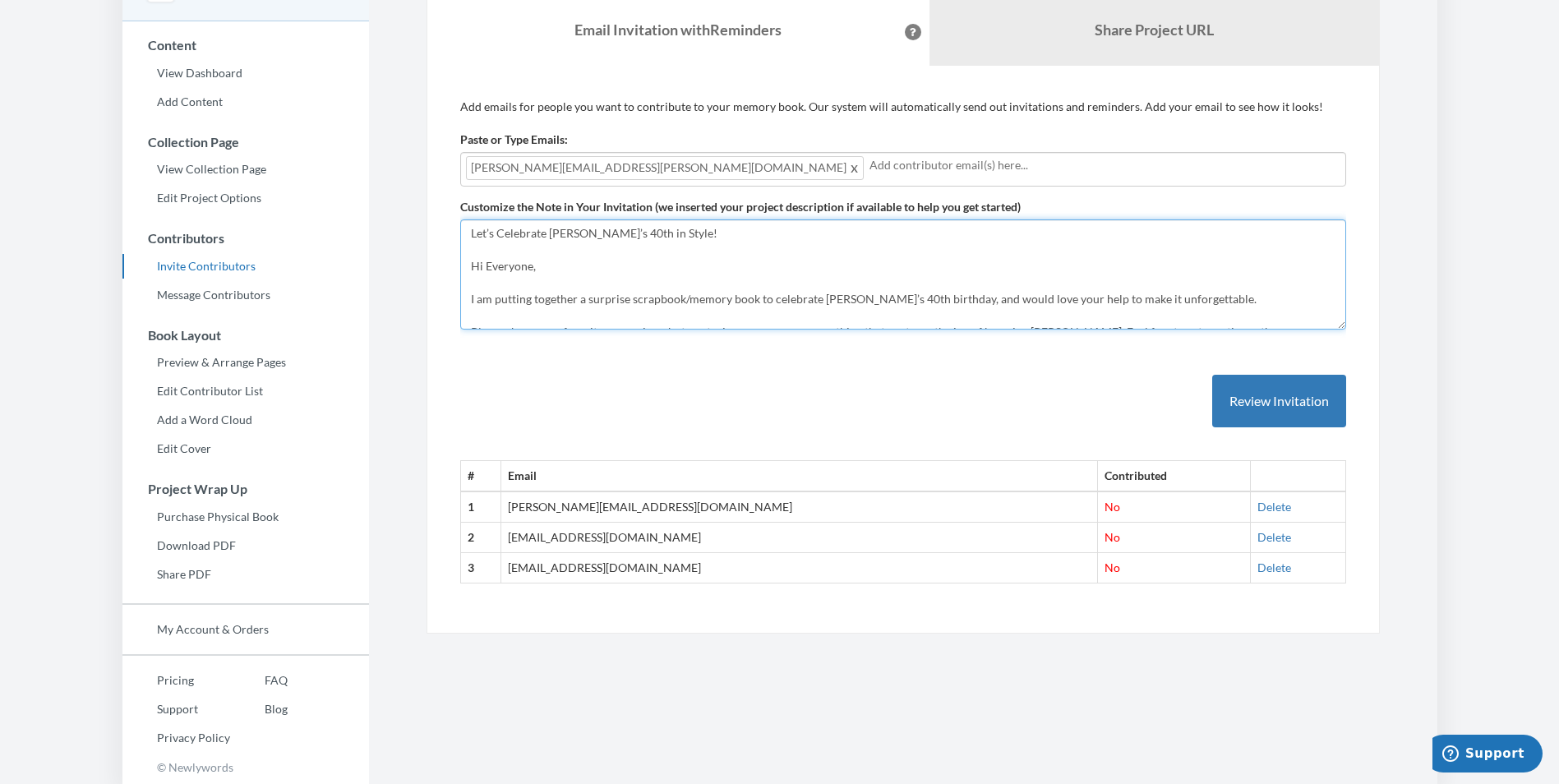
click at [1167, 296] on textarea "Let’s Celebrate [PERSON_NAME]’s 40th in Style! Hi Everyone, We’re putting toget…" at bounding box center [903, 275] width 886 height 110
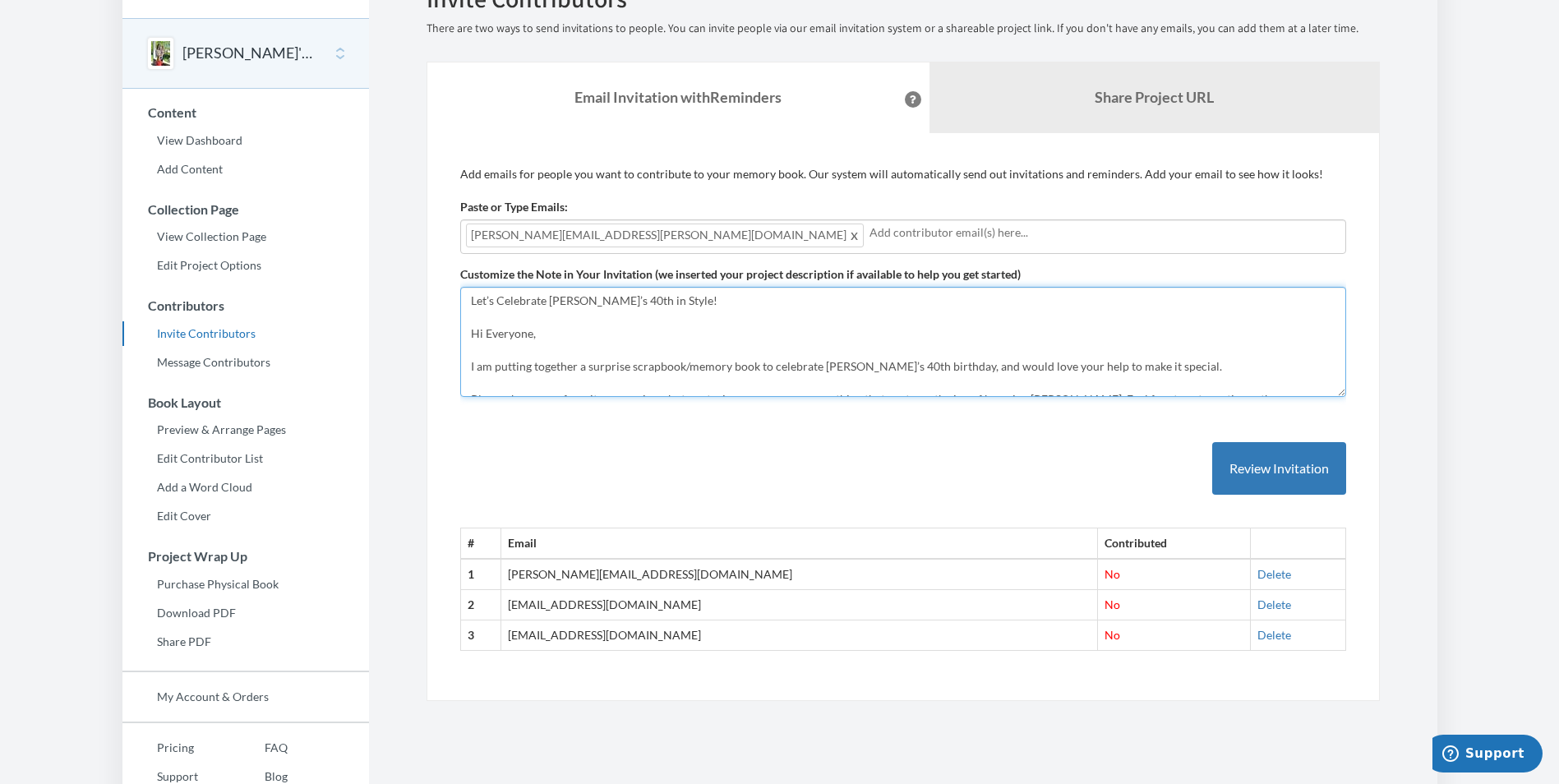
scroll to position [82, 0]
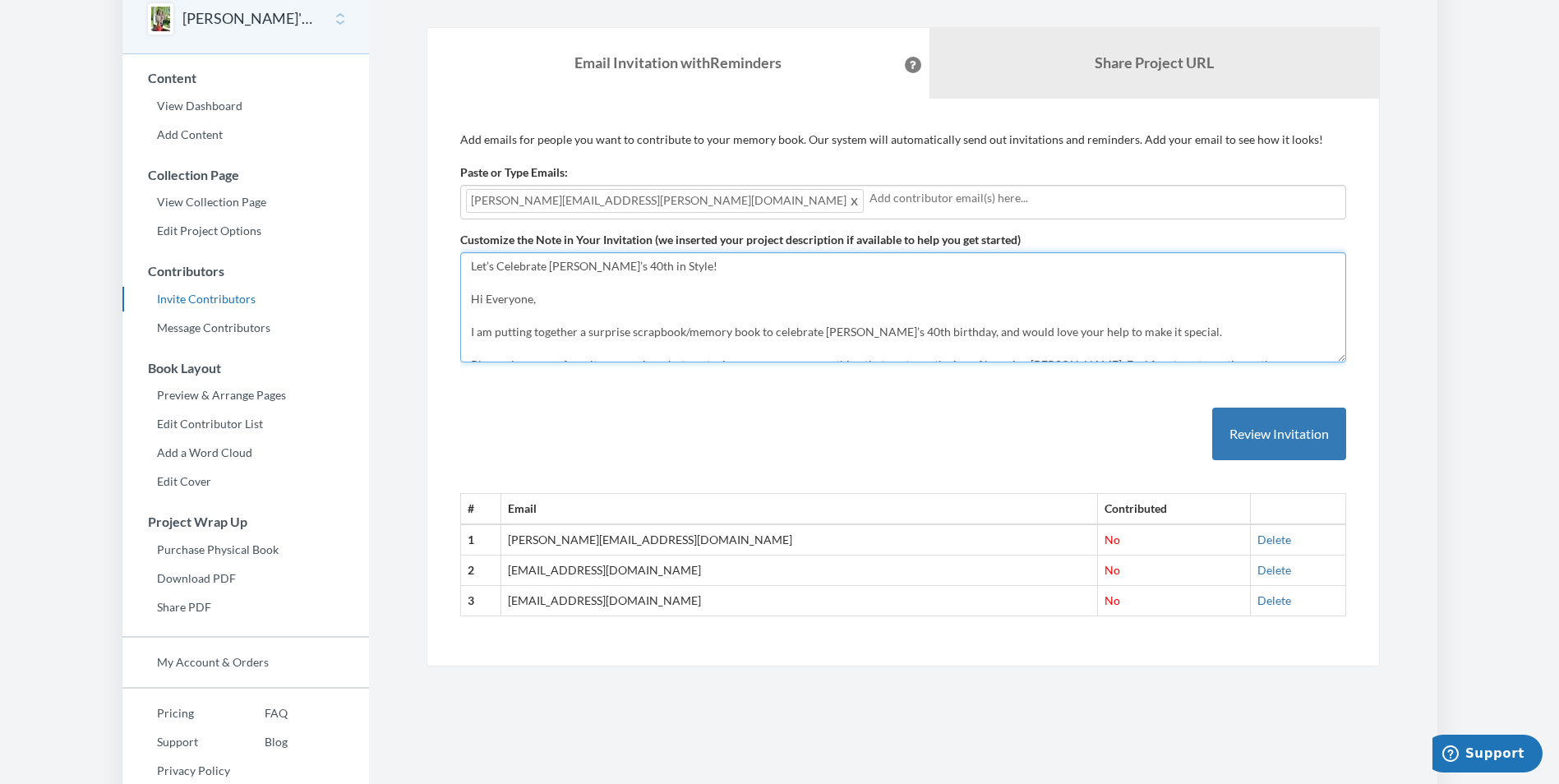
click at [578, 304] on textarea "Let’s Celebrate [PERSON_NAME]’s 40th in Style! Hi Everyone, We’re putting toget…" at bounding box center [903, 307] width 886 height 110
click at [946, 304] on textarea "Let’s Celebrate [PERSON_NAME]’s 40th in Style! Hi Everyone, We’re putting toget…" at bounding box center [903, 307] width 886 height 110
type textarea "Let’s Celebrate [PERSON_NAME]’s 40th in Style! Hi Everyone, I am putting togeth…"
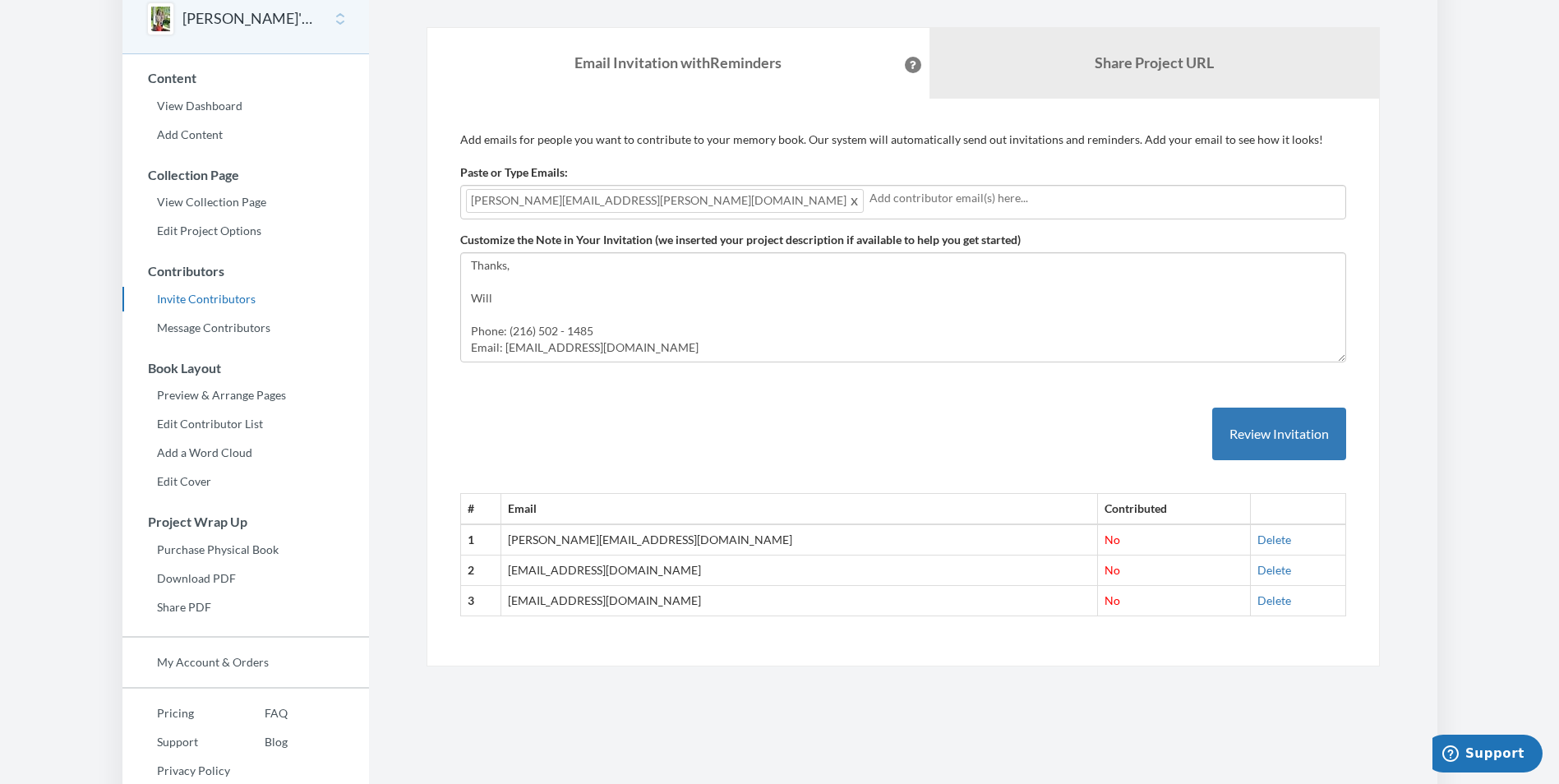
click at [870, 199] on input "text" at bounding box center [1105, 198] width 471 height 18
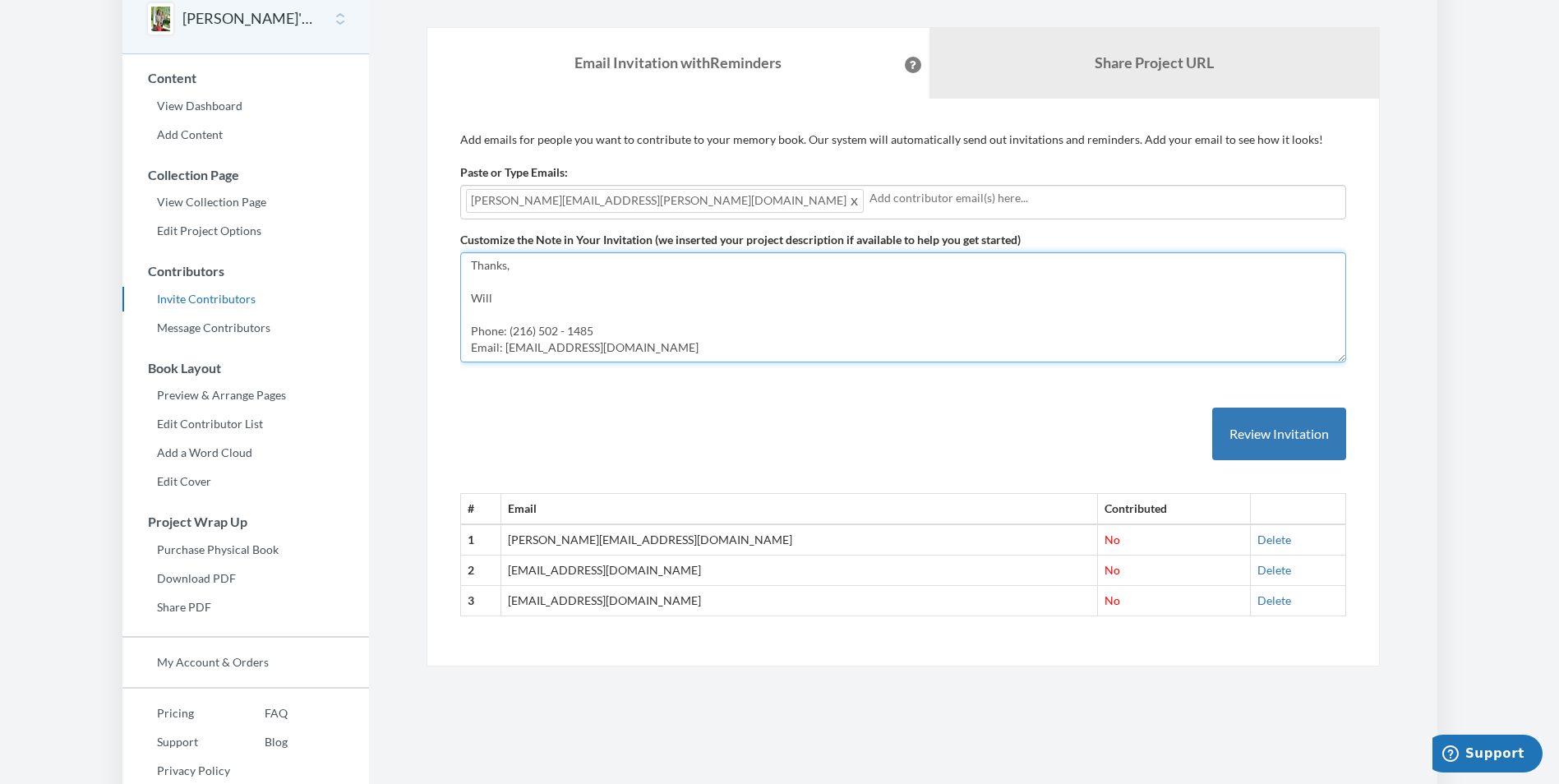
click at [587, 309] on textarea "Let’s Celebrate [PERSON_NAME]’s 40th in Style! Hi Everyone, We’re putting toget…" at bounding box center [903, 307] width 886 height 110
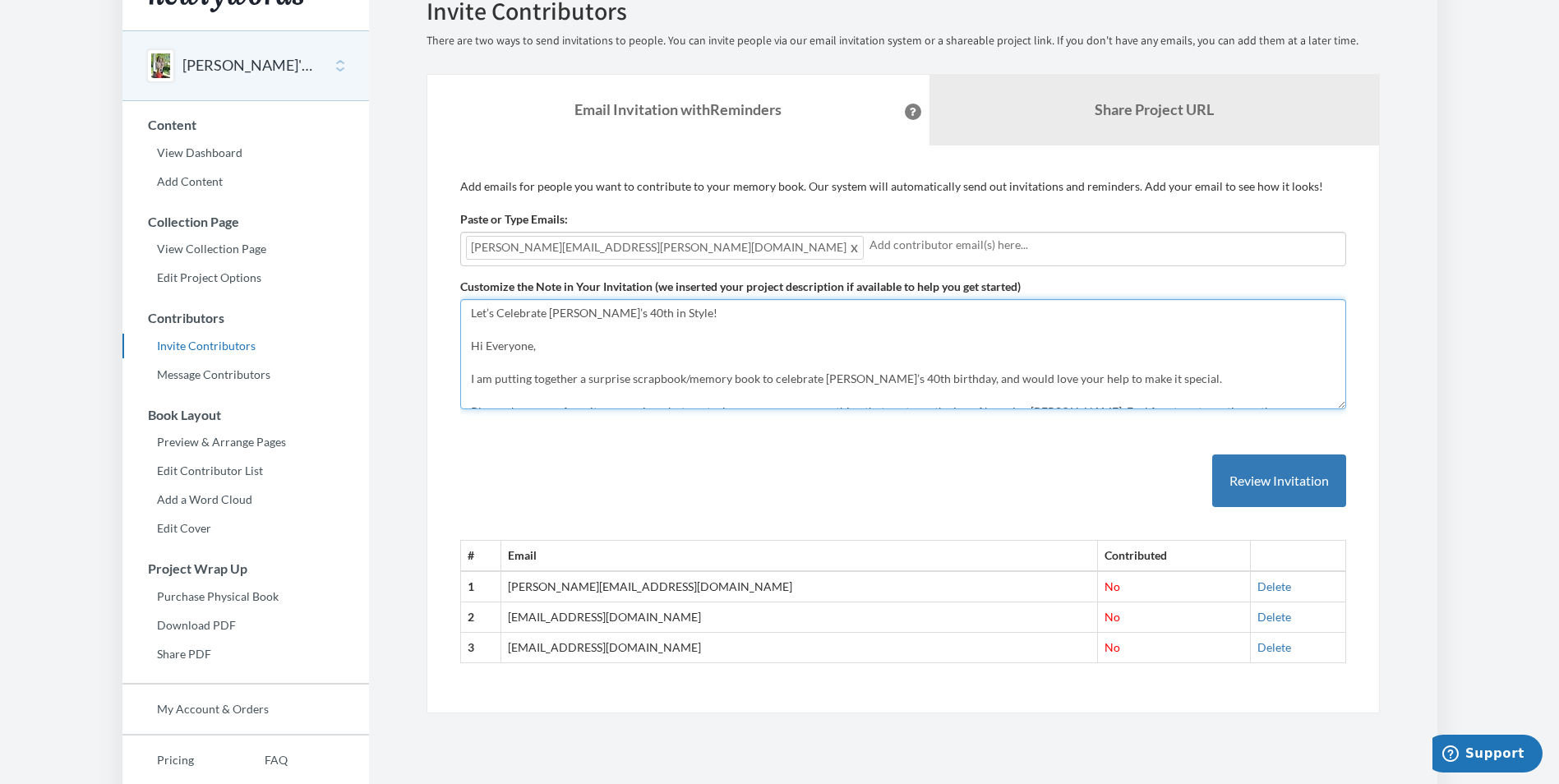
scroll to position [0, 0]
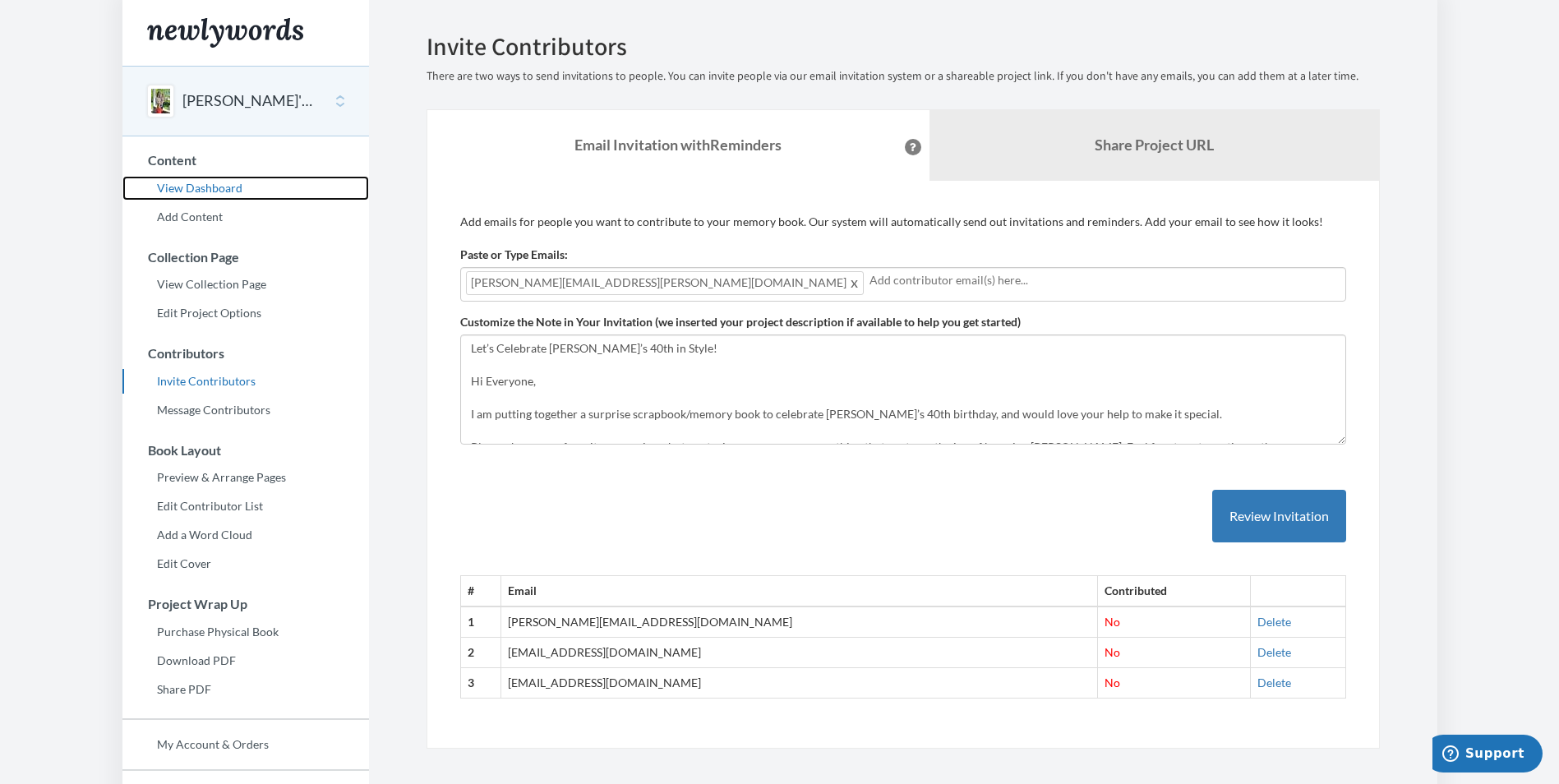
click at [214, 187] on link "View Dashboard" at bounding box center [245, 187] width 246 height 24
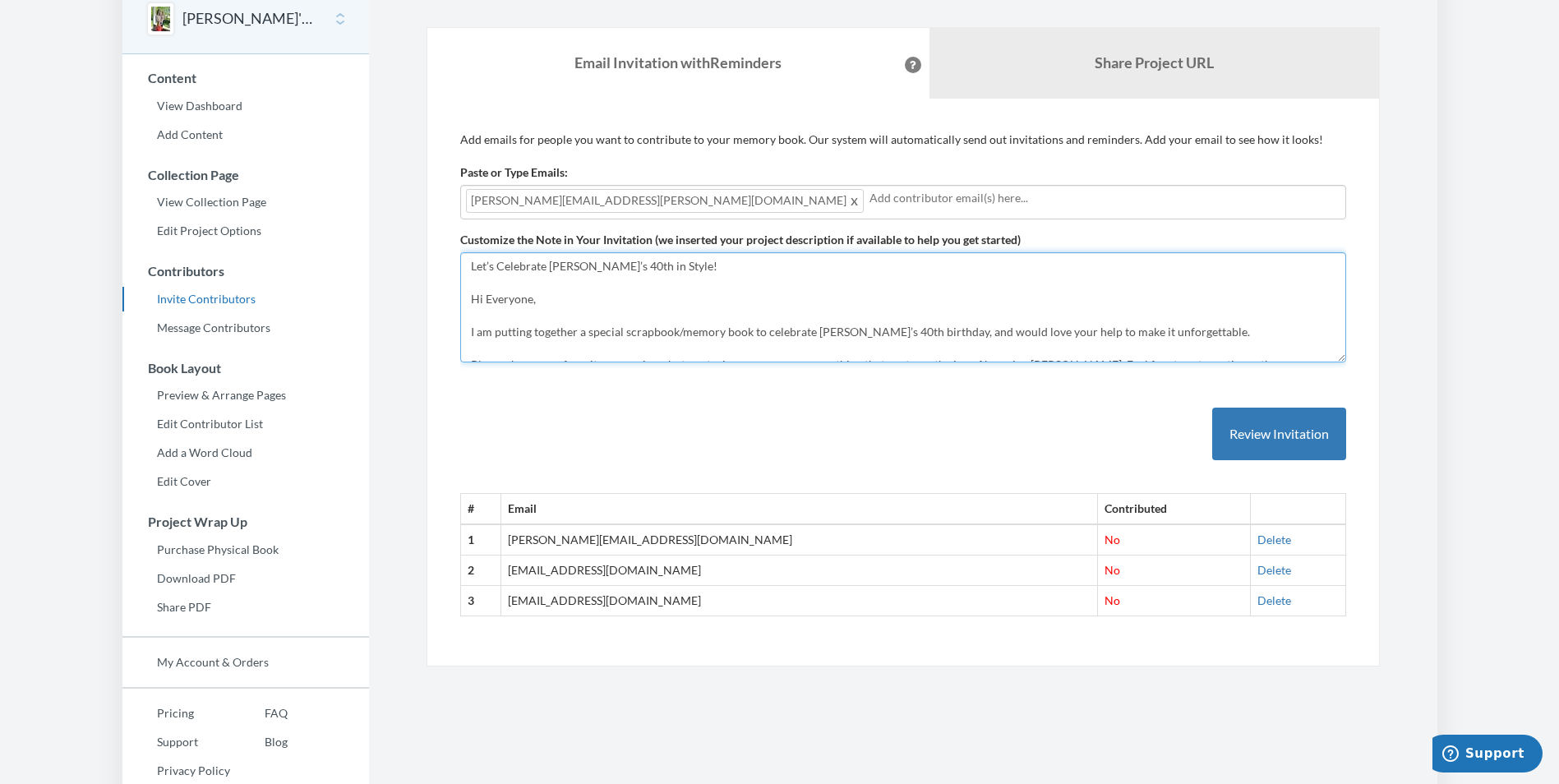
drag, startPoint x: 587, startPoint y: 330, endPoint x: 606, endPoint y: 335, distance: 19.6
click at [606, 335] on textarea "Let’s Celebrate [PERSON_NAME]’s 40th in Style! Hi Everyone, I am putting togeth…" at bounding box center [903, 307] width 886 height 110
click at [625, 333] on textarea "Let’s Celebrate [PERSON_NAME]’s 40th in Style! Hi Everyone, I am putting togeth…" at bounding box center [903, 307] width 886 height 110
click at [621, 330] on textarea "Let’s Celebrate [PERSON_NAME]’s 40th in Style! Hi Everyone, I am putting togeth…" at bounding box center [903, 307] width 886 height 110
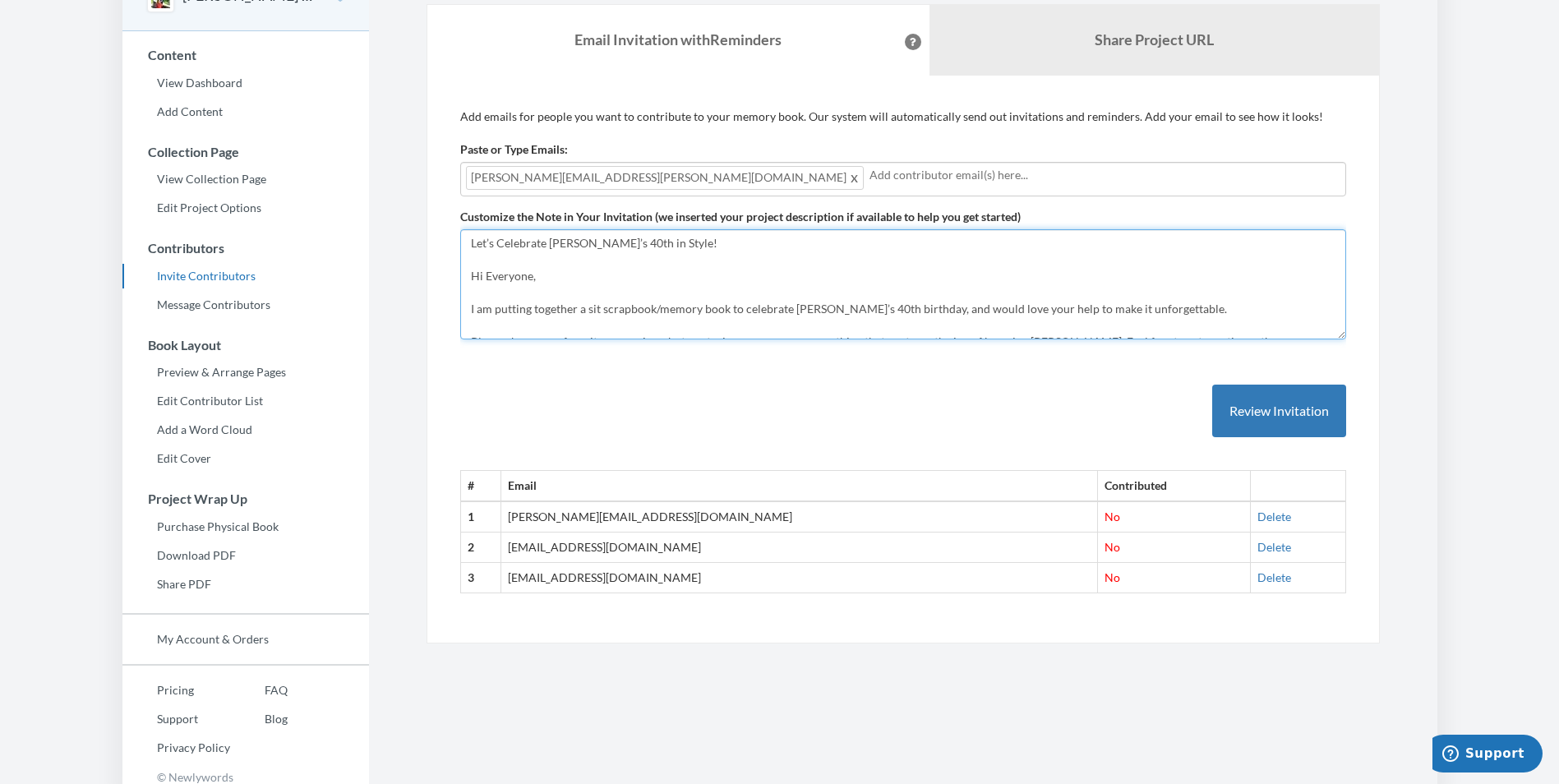
scroll to position [115, 0]
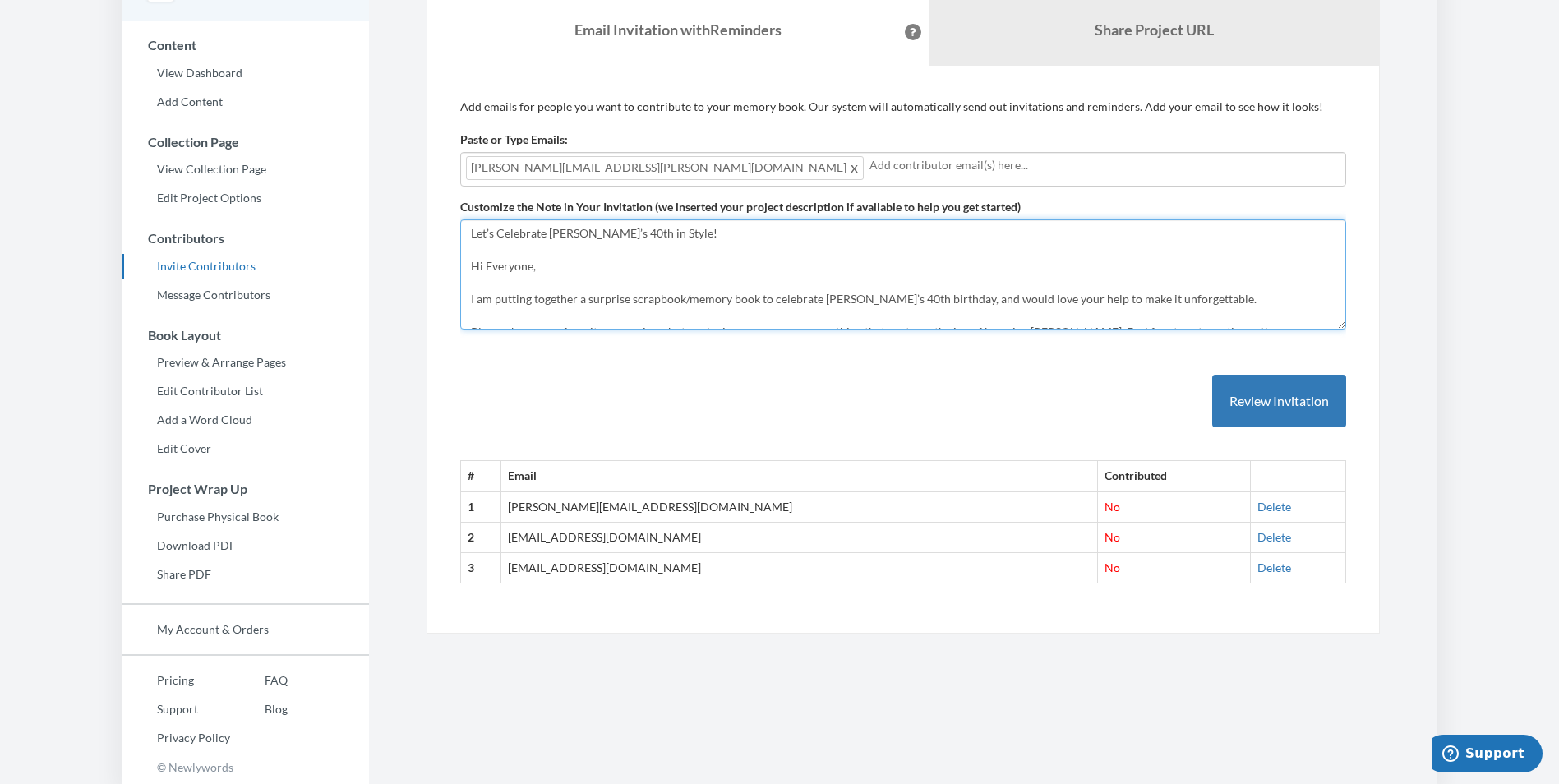
click at [1102, 300] on textarea "Let’s Celebrate [PERSON_NAME]’s 40th in Style! Hi Everyone, I am putting togeth…" at bounding box center [903, 275] width 886 height 110
drag, startPoint x: 1102, startPoint y: 300, endPoint x: 1168, endPoint y: 297, distance: 66.1
click at [1168, 297] on textarea "Let’s Celebrate [PERSON_NAME]’s 40th in Style! Hi Everyone, I am putting togeth…" at bounding box center [903, 275] width 886 height 110
drag, startPoint x: 1176, startPoint y: 282, endPoint x: 1091, endPoint y: 308, distance: 88.9
click at [1175, 283] on textarea "Let’s Celebrate [PERSON_NAME]’s 40th in Style! Hi Everyone, I am putting togeth…" at bounding box center [903, 275] width 886 height 110
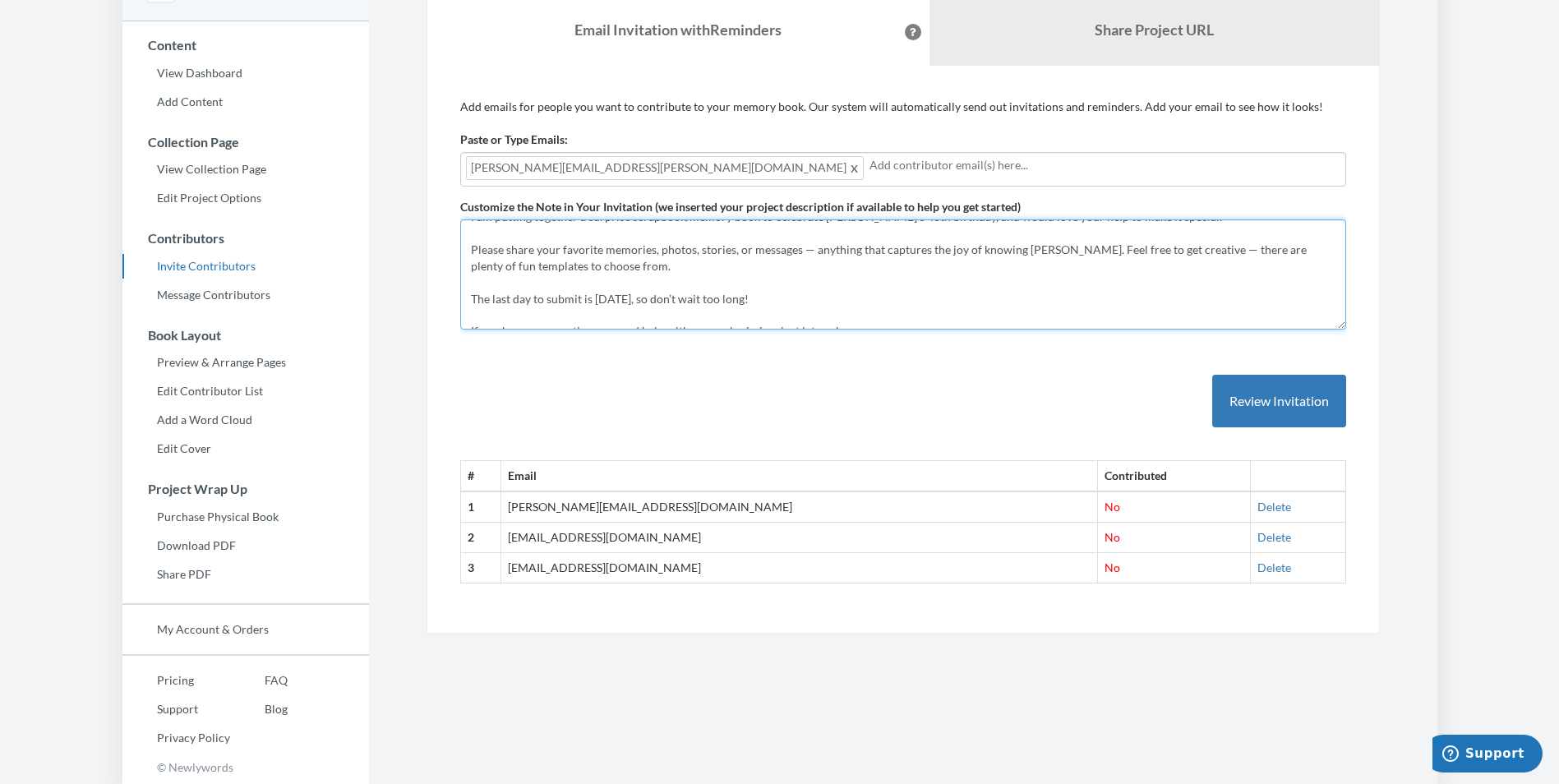
scroll to position [99, 0]
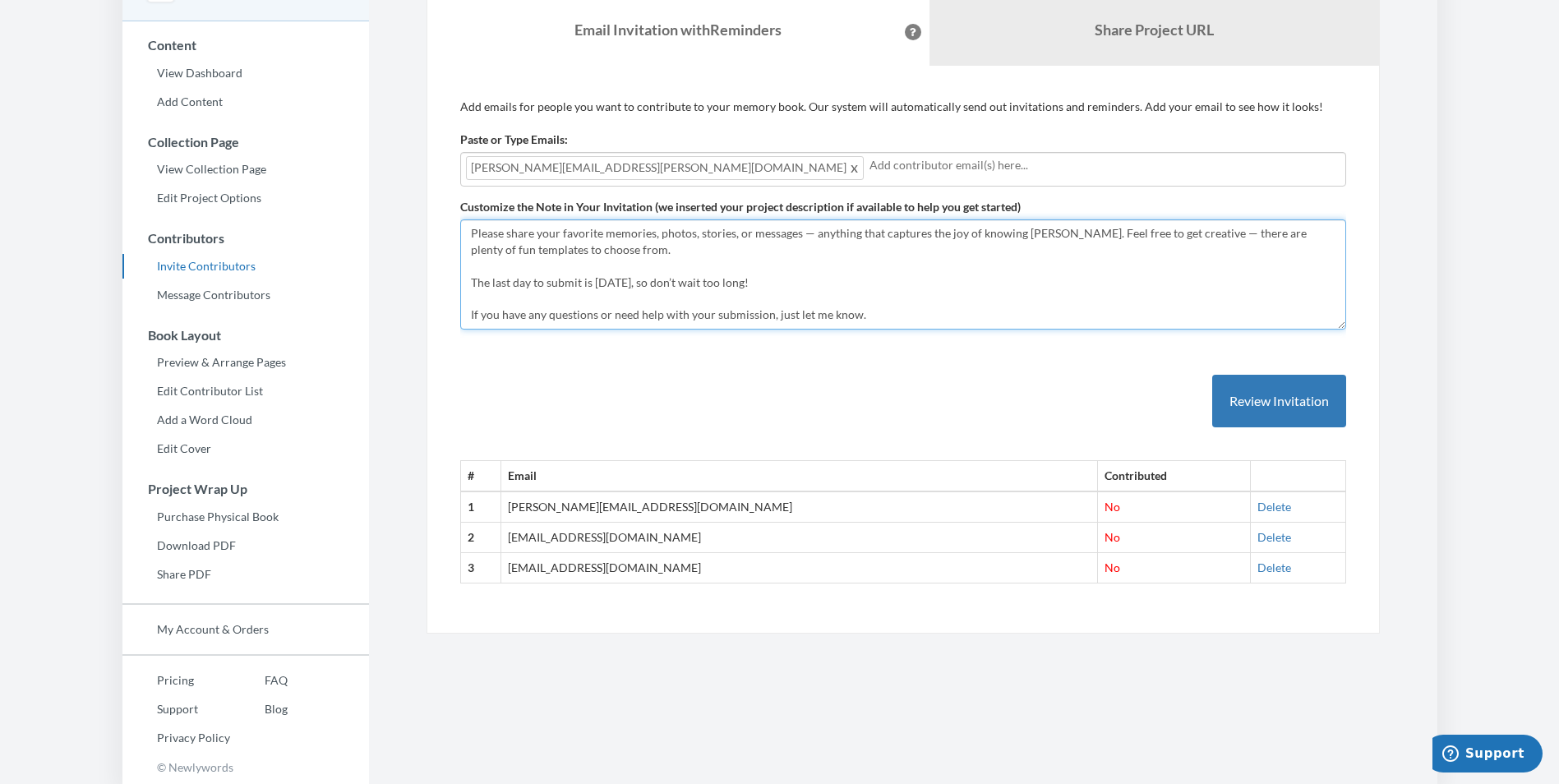
drag, startPoint x: 862, startPoint y: 317, endPoint x: 874, endPoint y: 327, distance: 15.6
click at [863, 317] on textarea "Let’s Celebrate [PERSON_NAME]’s 40th in Style! Hi Everyone, I am putting togeth…" at bounding box center [903, 275] width 886 height 110
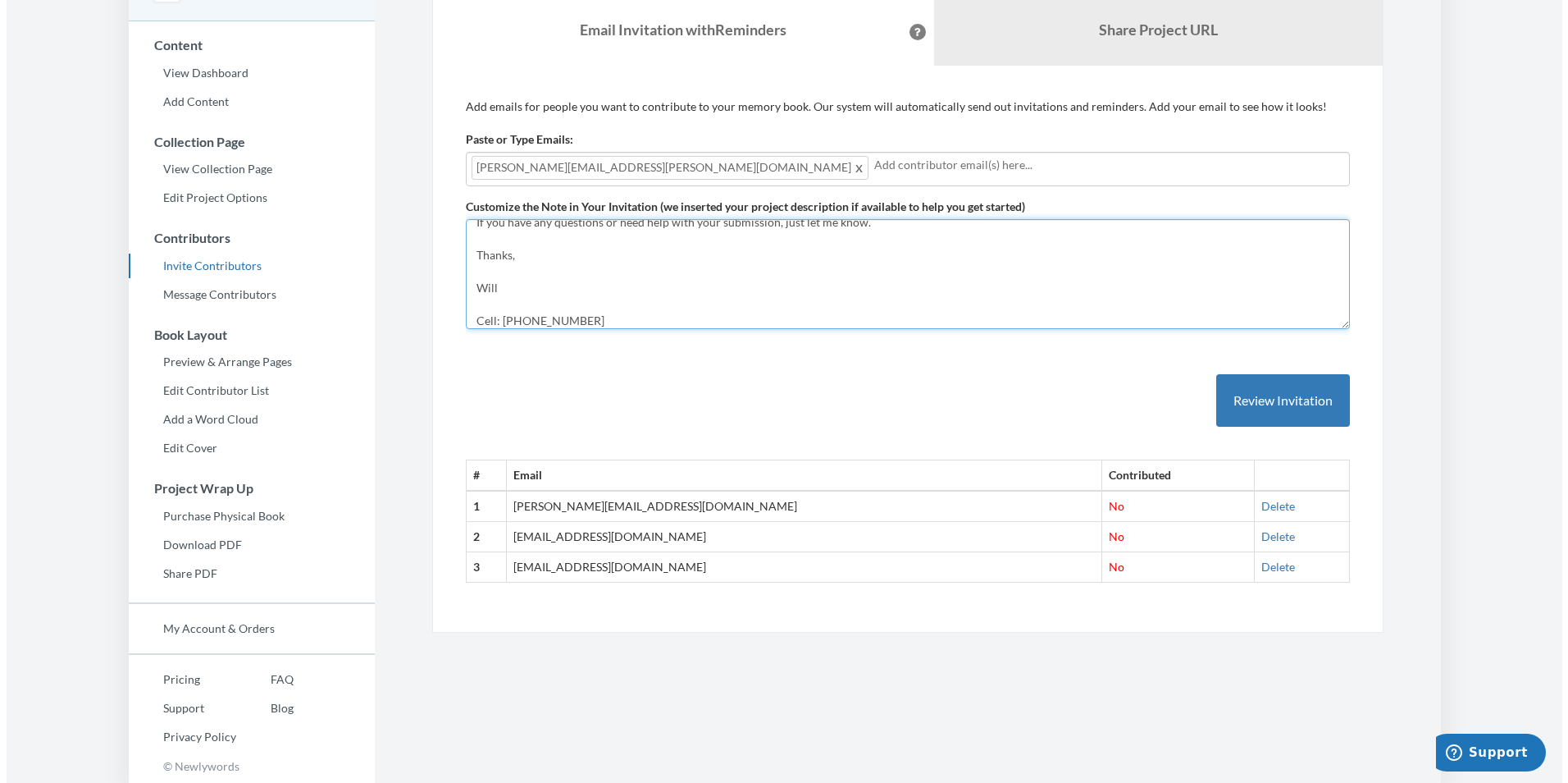
scroll to position [207, 0]
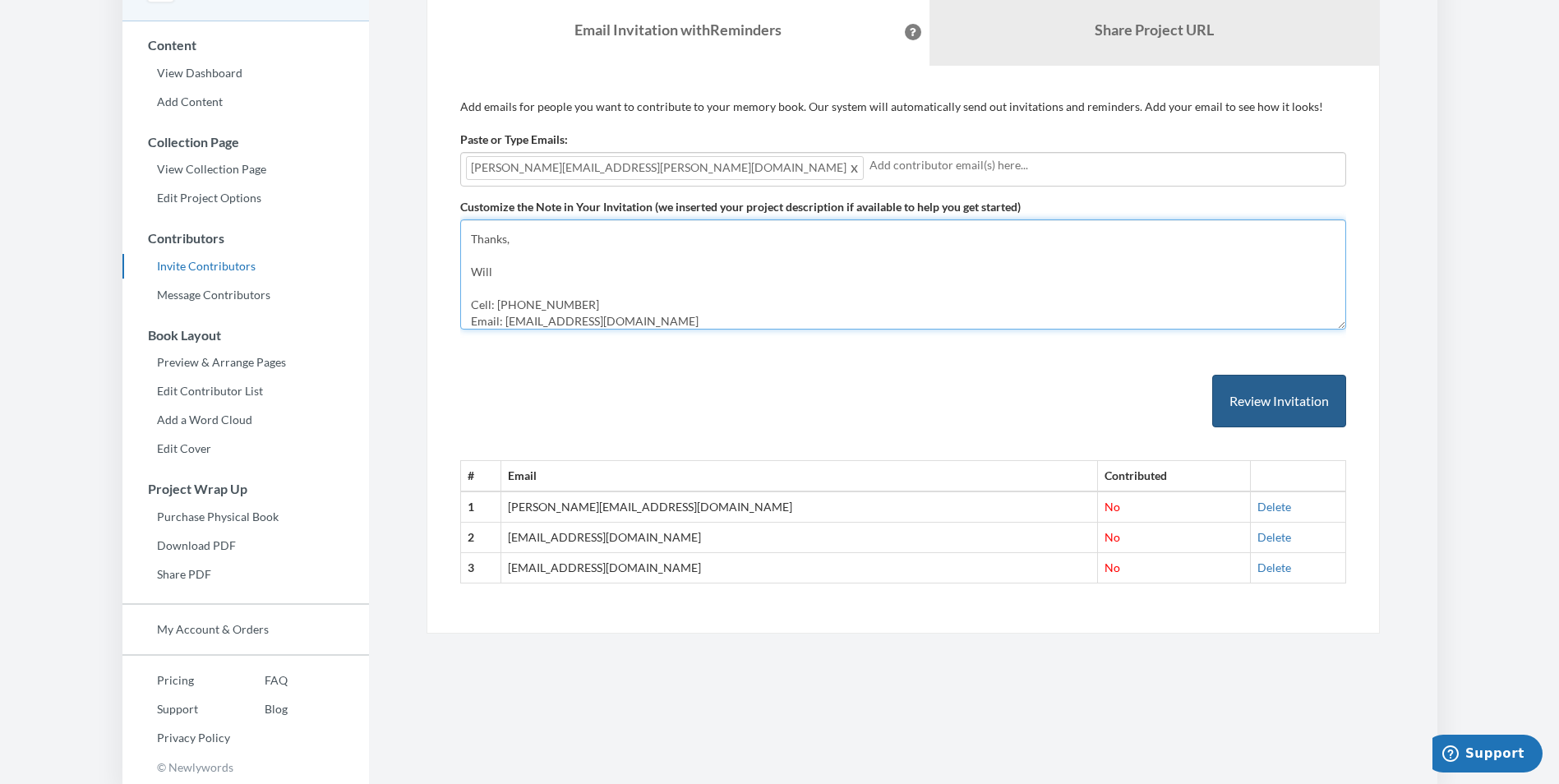
type textarea "Let’s Celebrate Lisa’s 40th in Style! Hi Everyone, I am putting together a surp…"
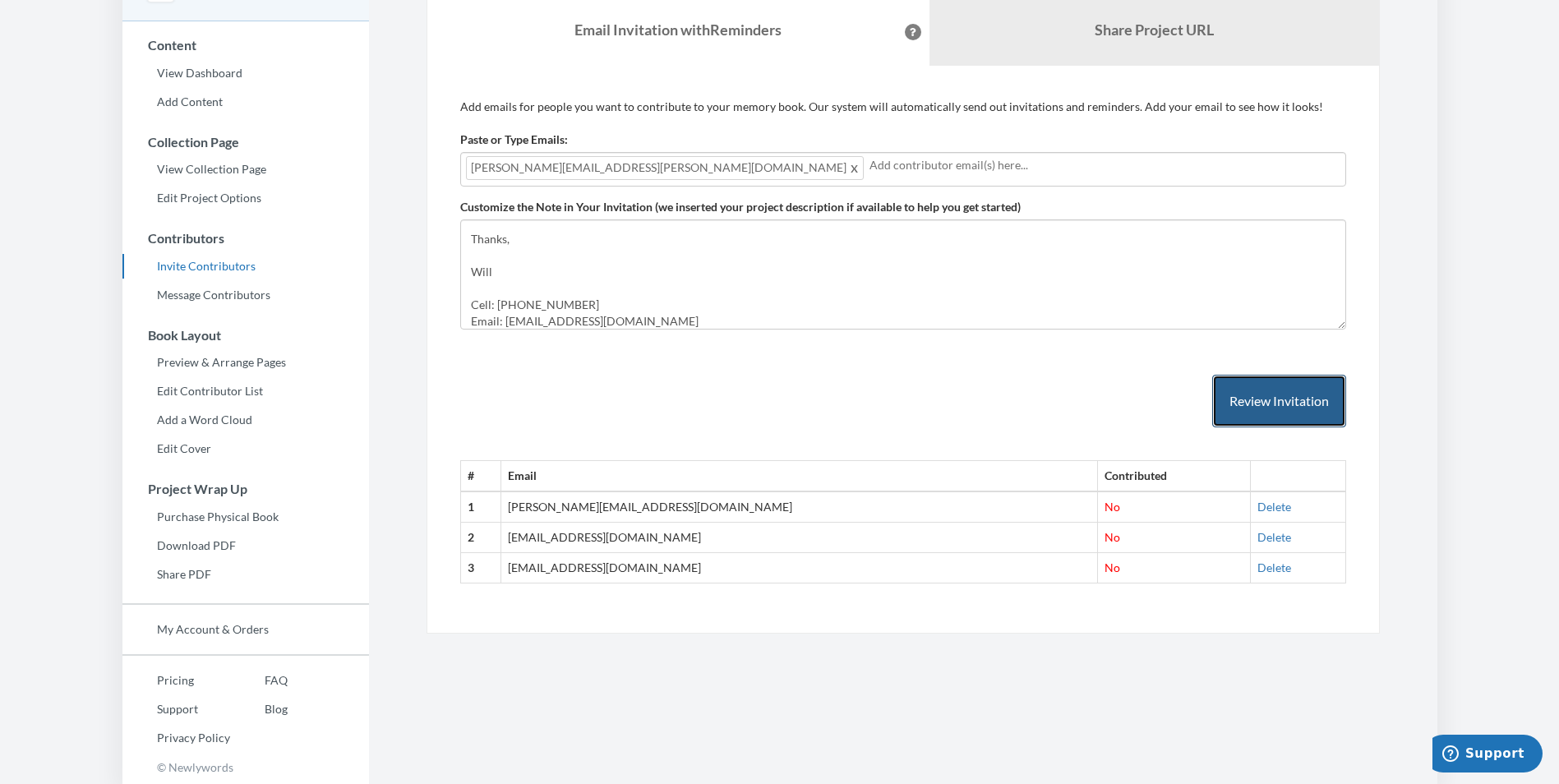
click at [1308, 416] on button "Review Invitation" at bounding box center [1279, 401] width 134 height 53
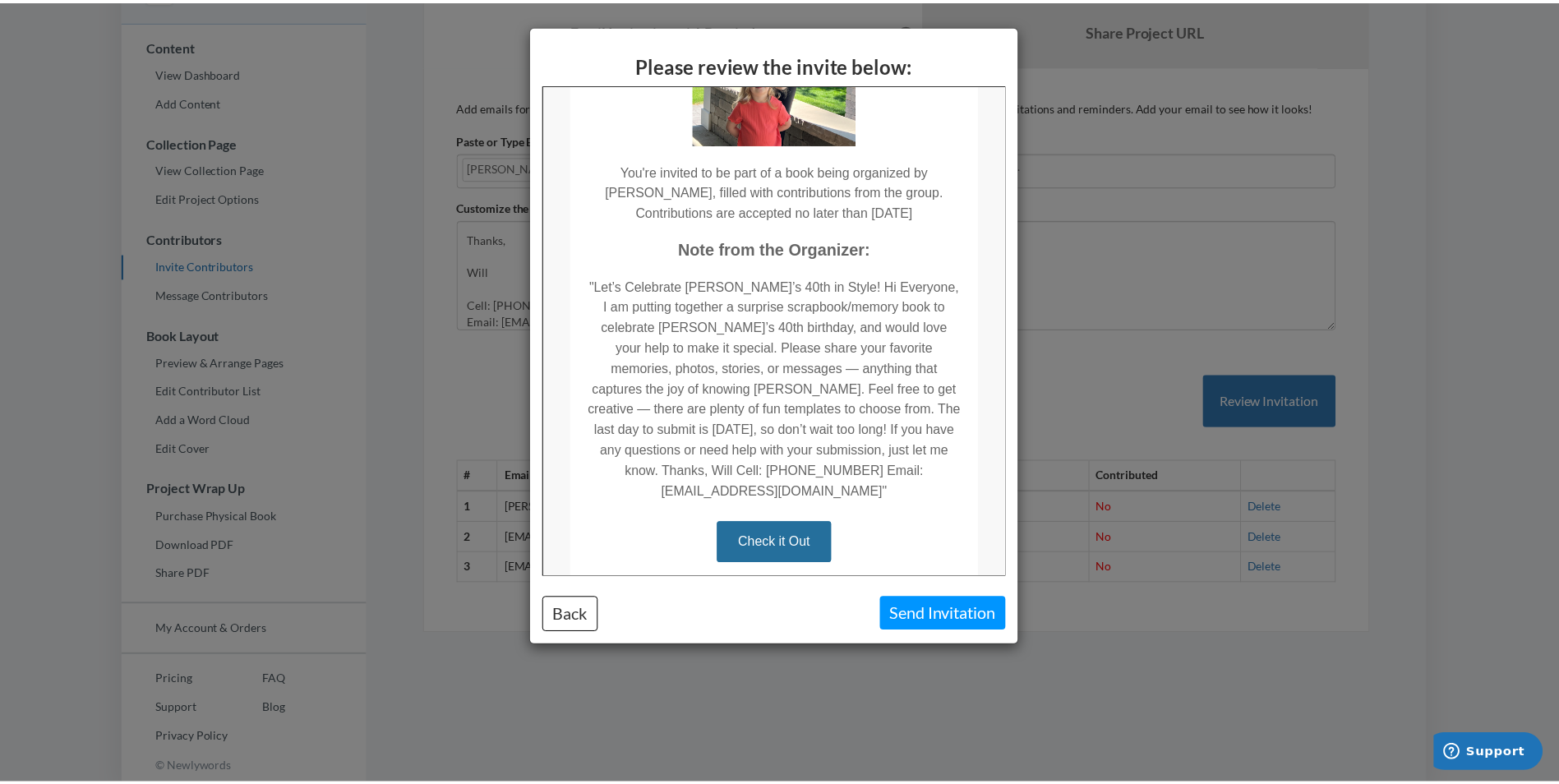
scroll to position [328, 0]
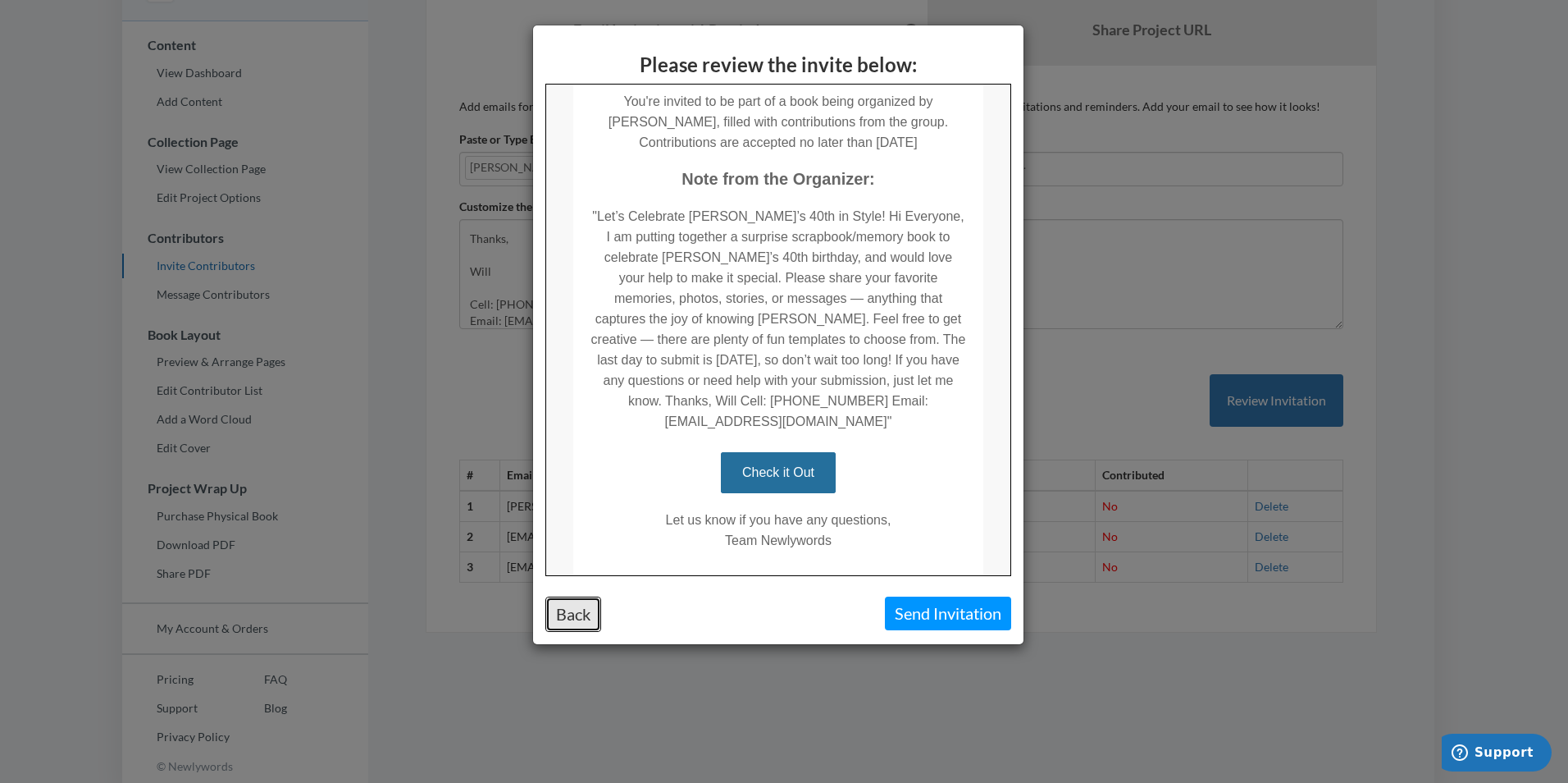
click at [580, 604] on button "Back" at bounding box center [573, 613] width 56 height 35
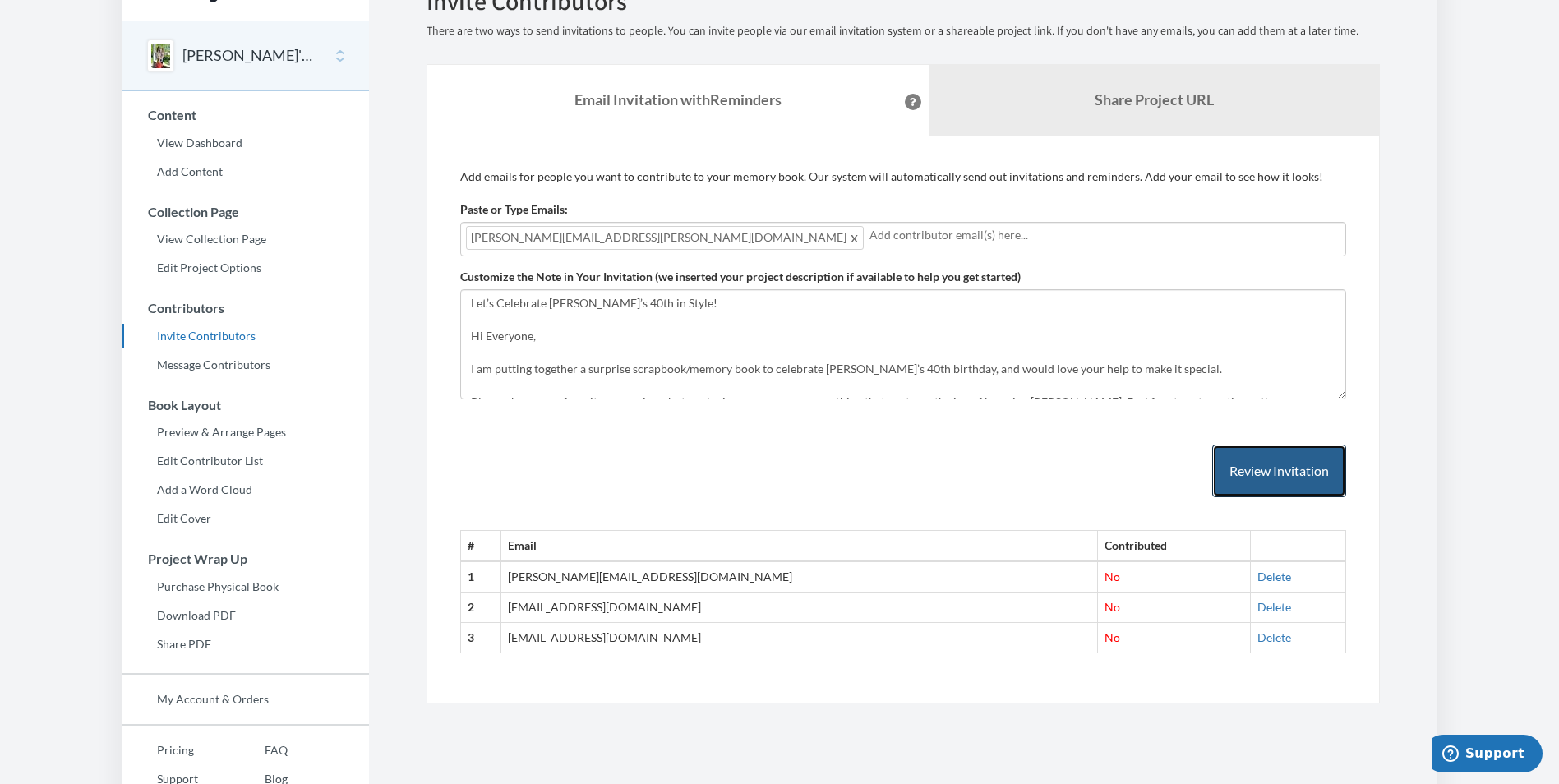
scroll to position [115, 0]
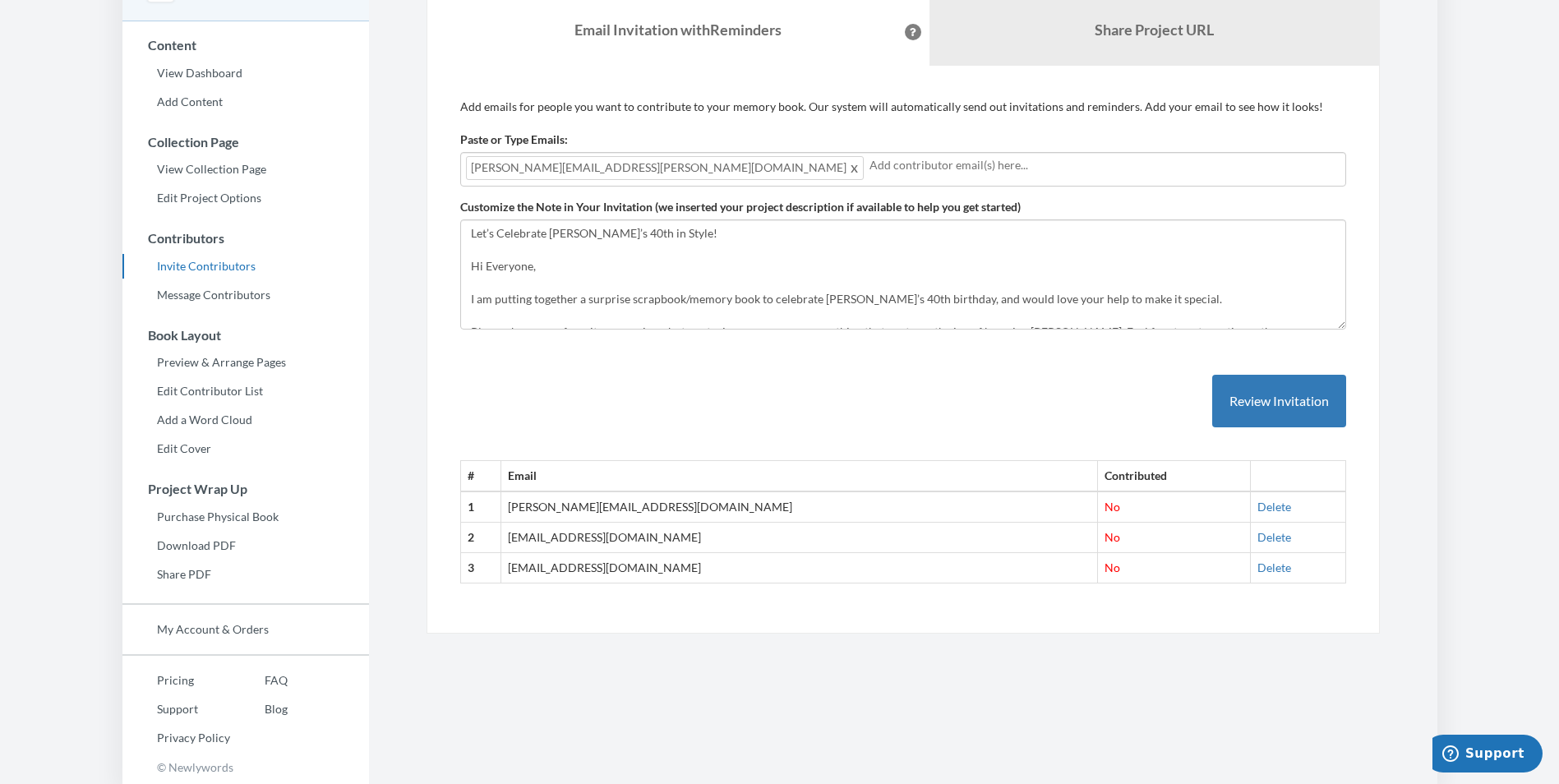
click at [870, 166] on input "text" at bounding box center [1105, 165] width 471 height 18
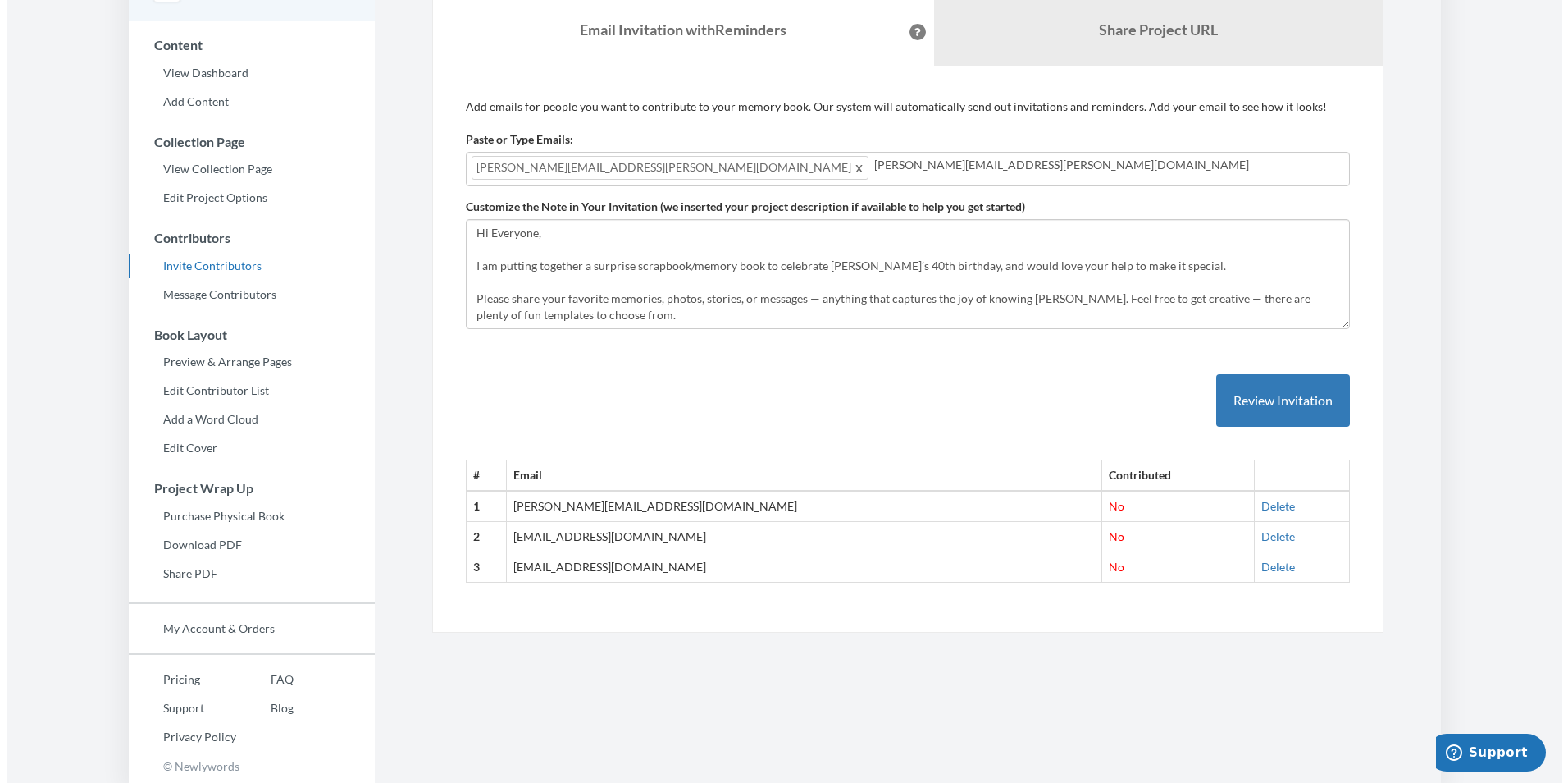
scroll to position [0, 0]
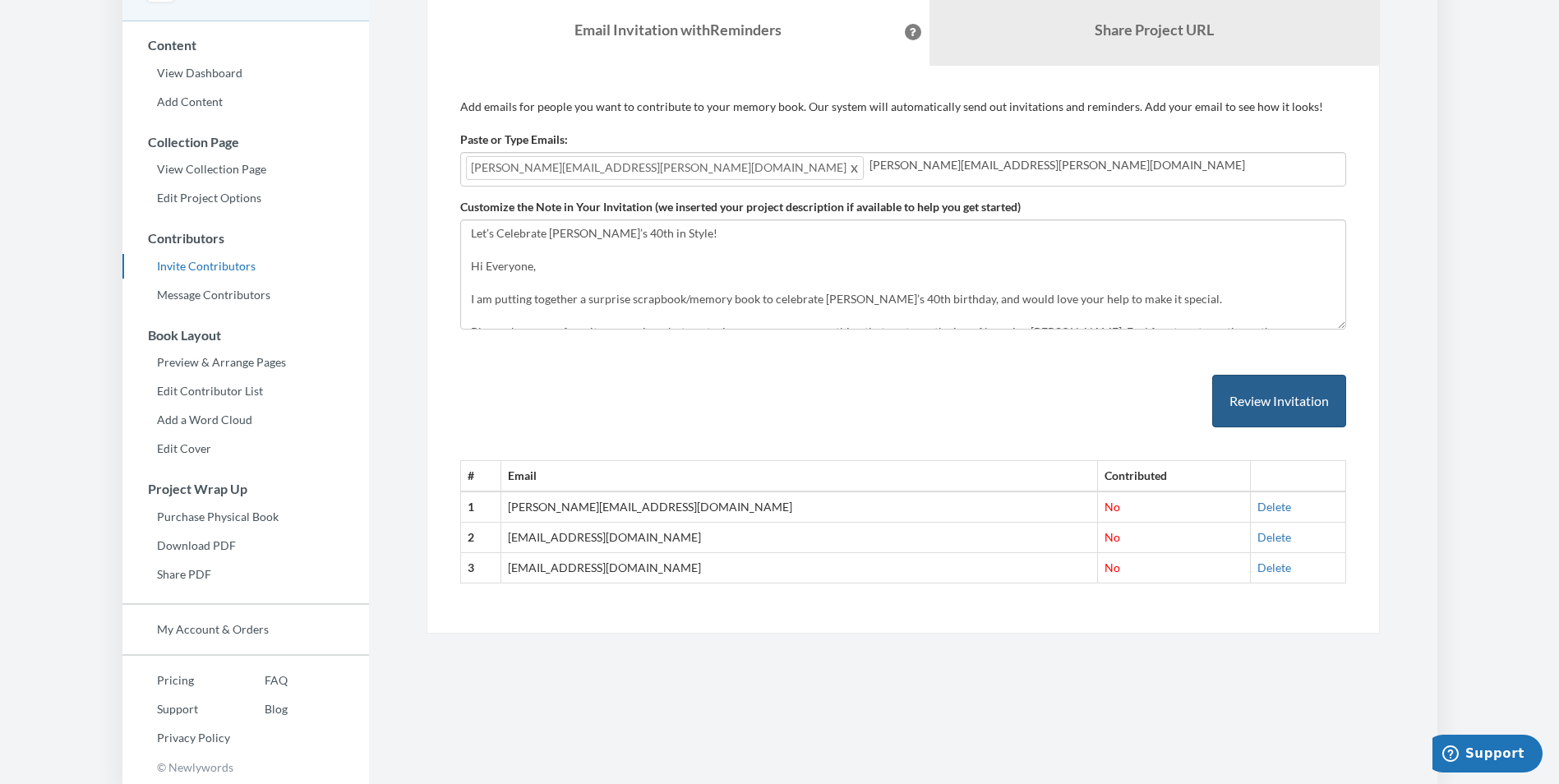
type input "dave.ehrman@gmail.com"
click at [1241, 404] on button "Review Invitation" at bounding box center [1279, 401] width 134 height 53
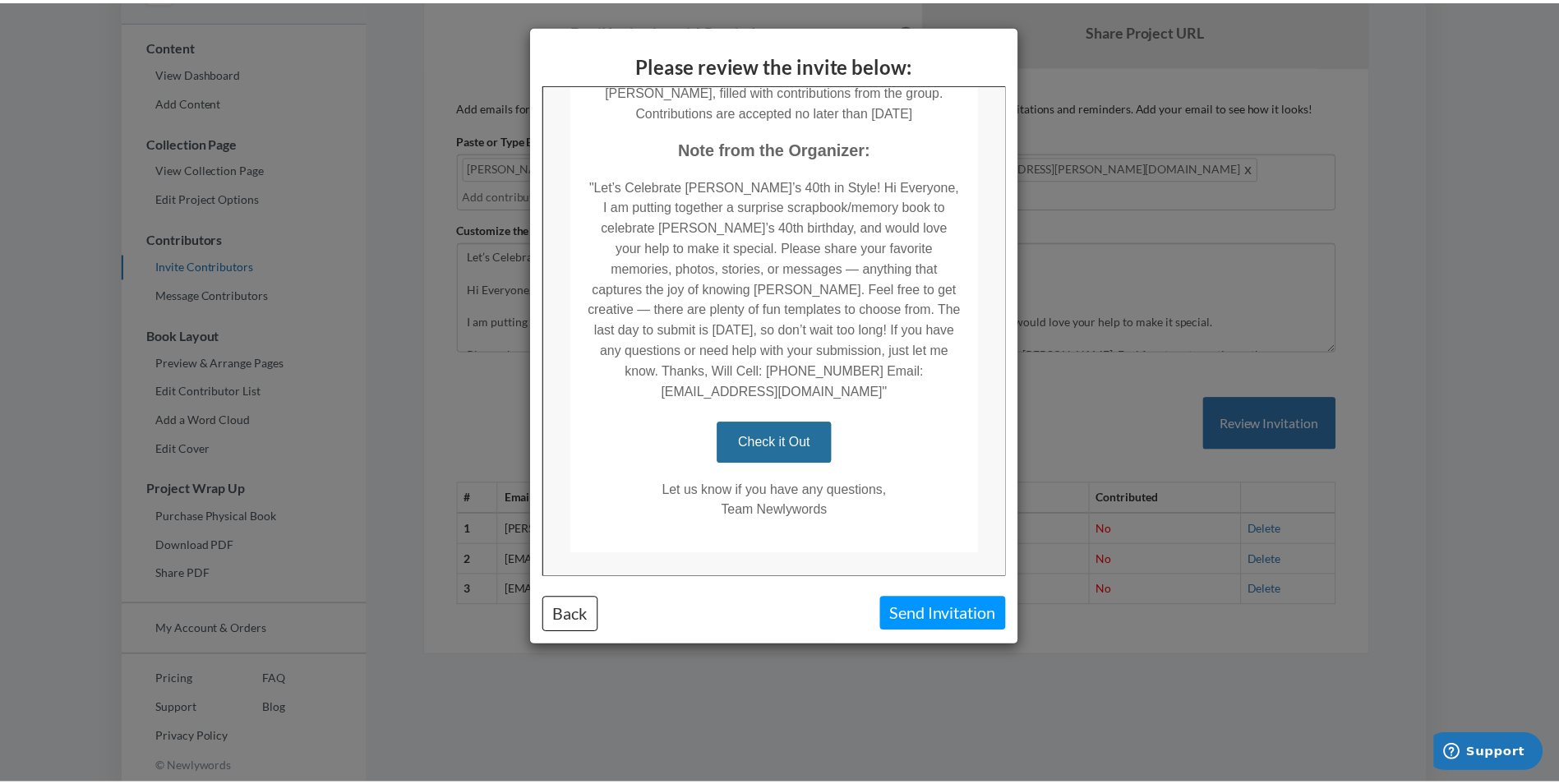
scroll to position [373, 0]
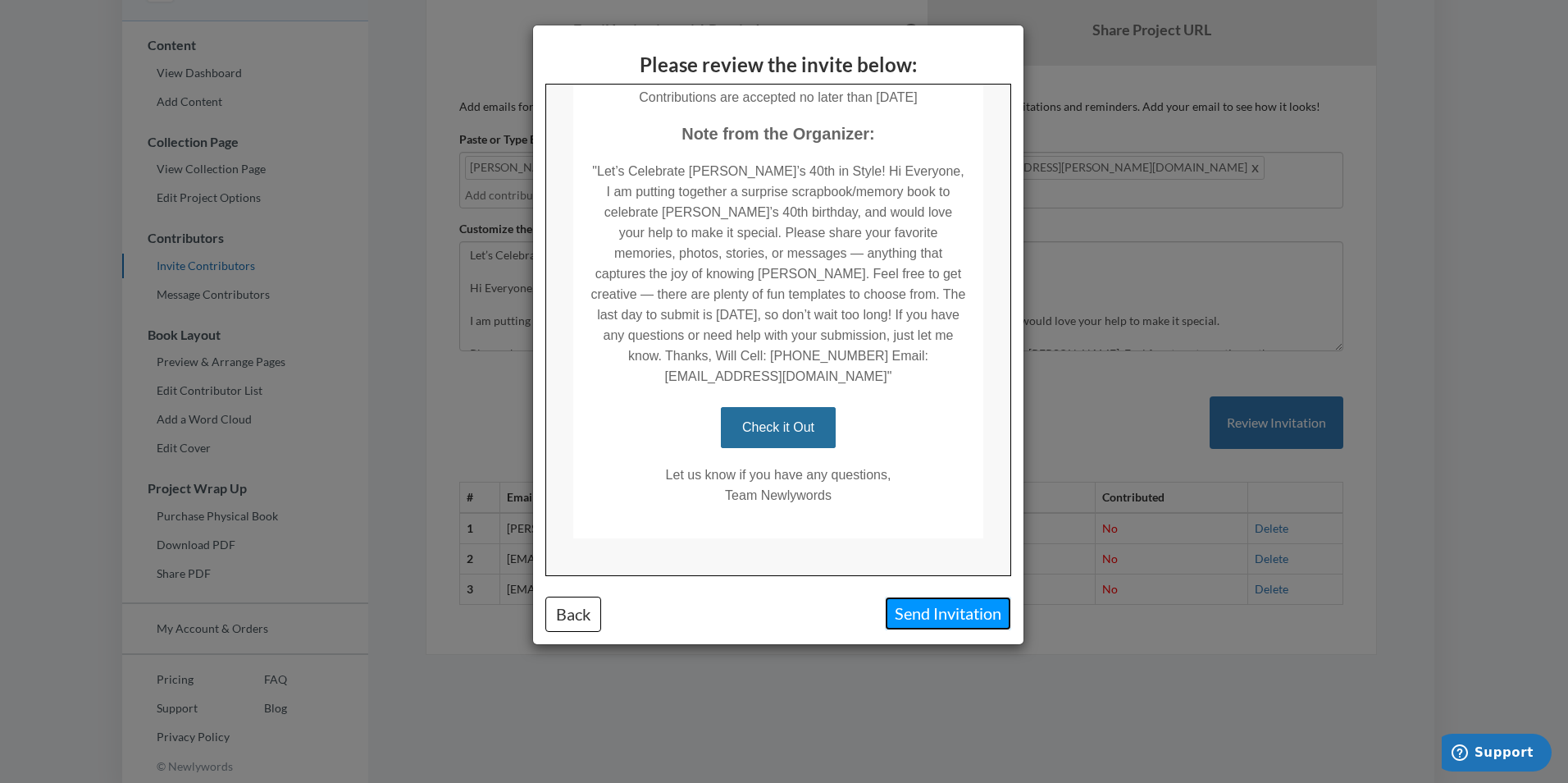
click at [943, 617] on button "Send Invitation" at bounding box center [948, 612] width 126 height 33
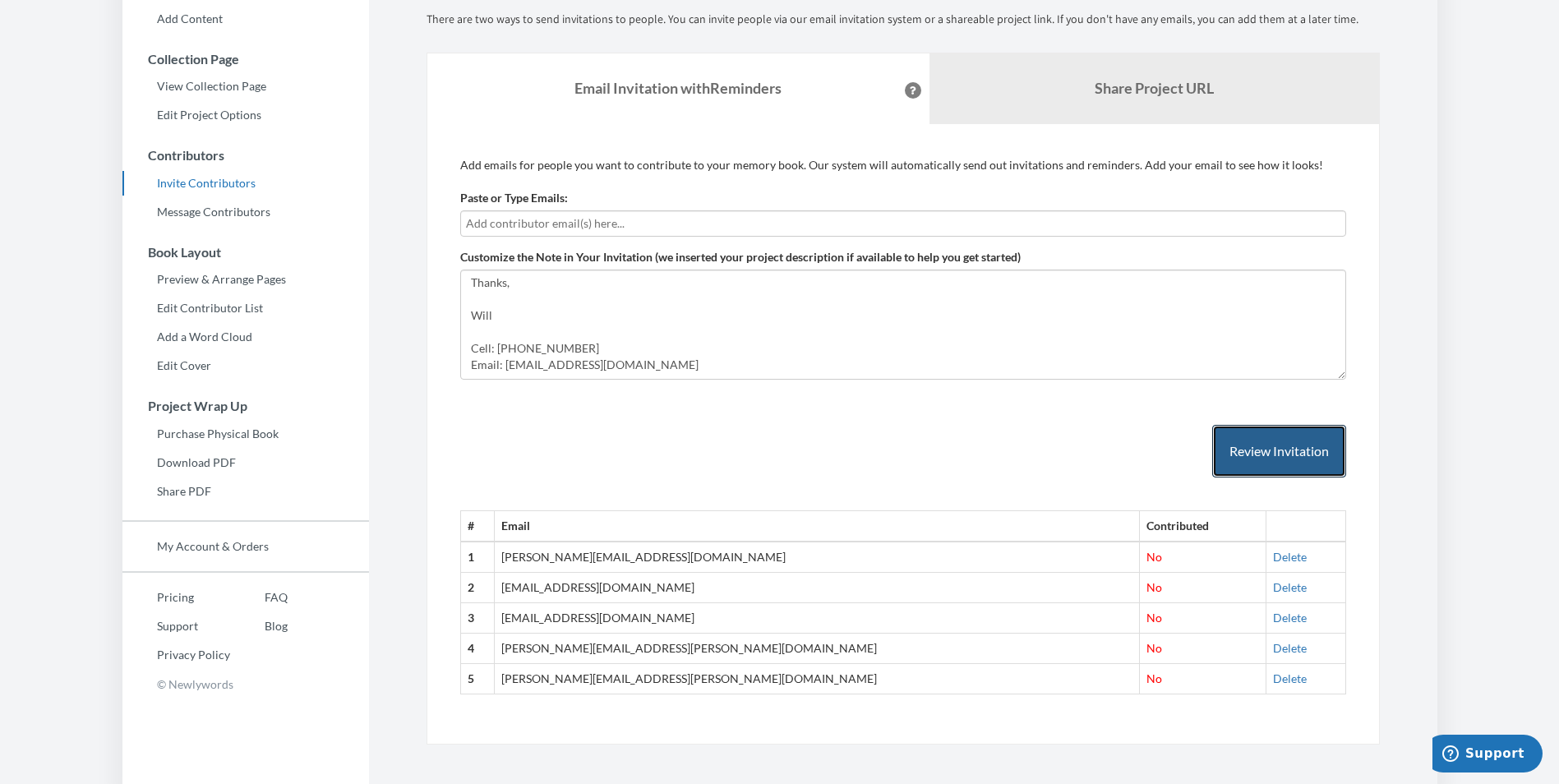
scroll to position [209, 0]
